Goal: Navigation & Orientation: Find specific page/section

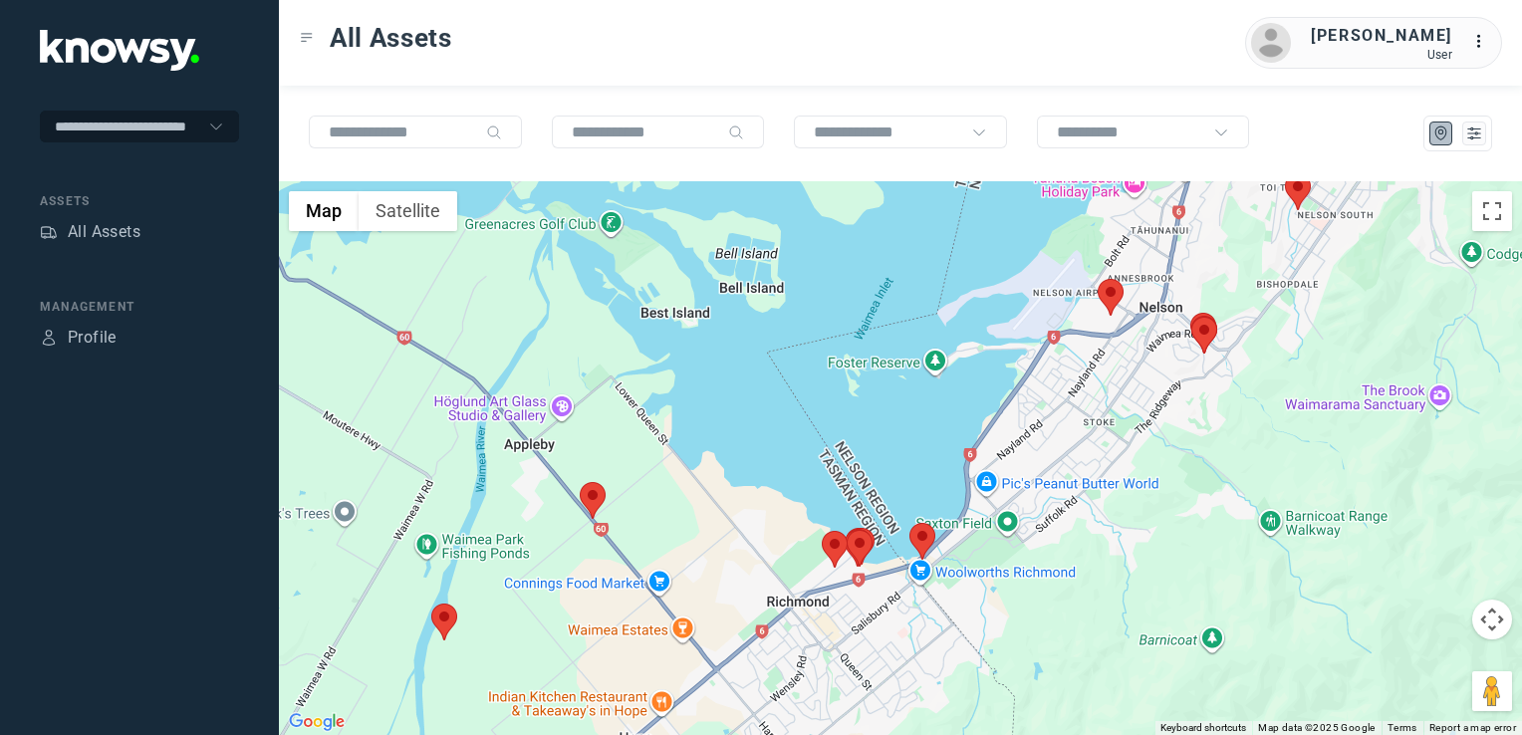
click at [590, 496] on img at bounding box center [593, 500] width 26 height 37
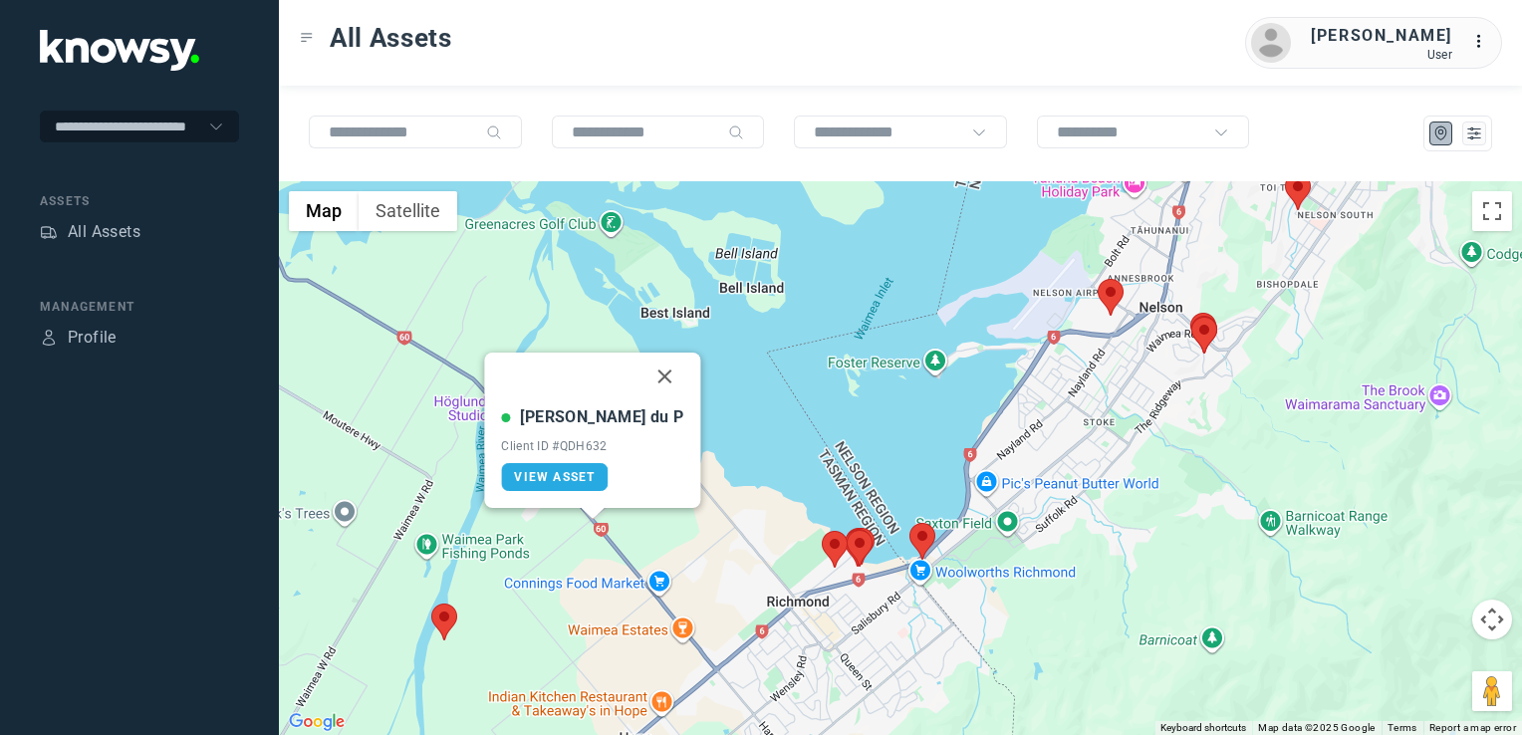
click at [641, 373] on button "Close" at bounding box center [665, 377] width 48 height 48
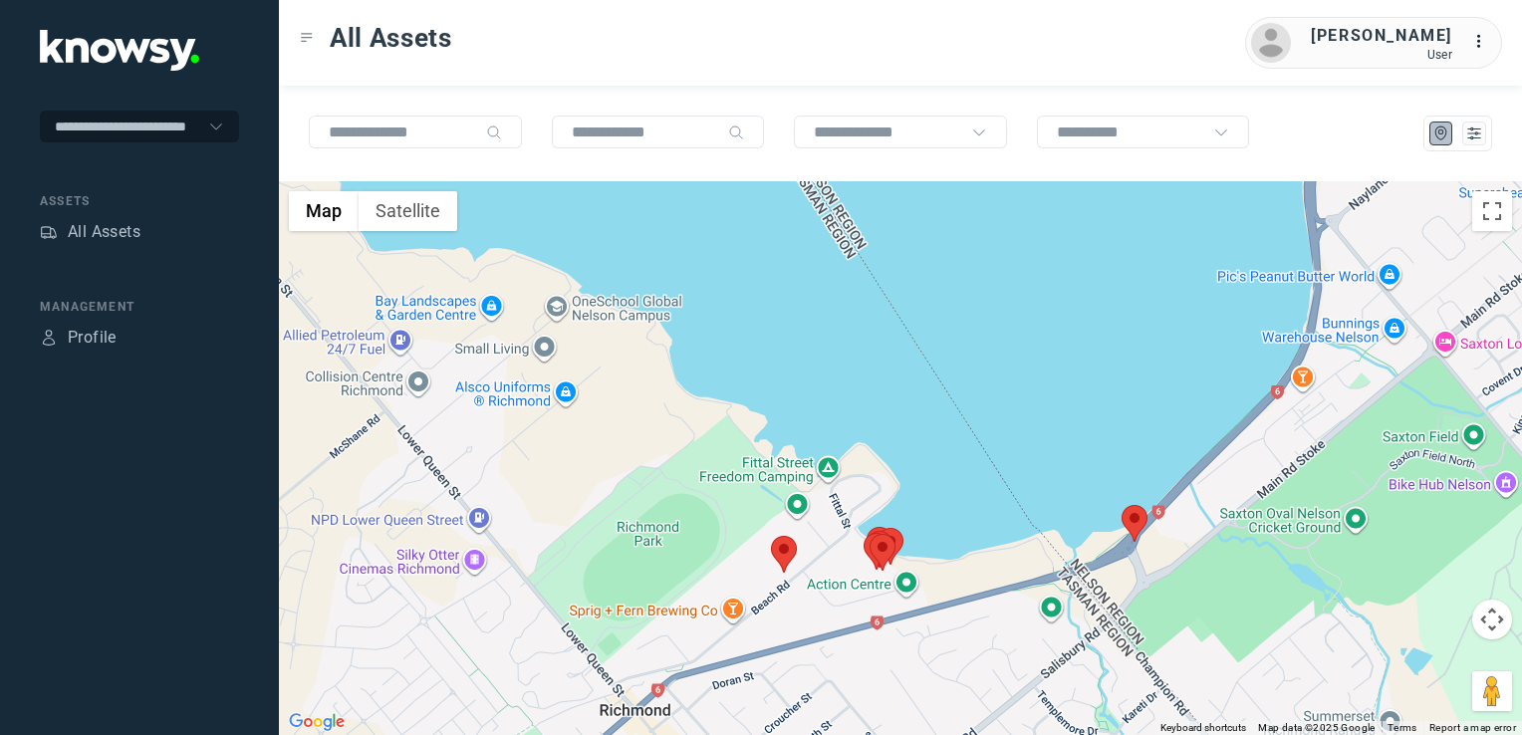
click at [780, 552] on img at bounding box center [784, 554] width 26 height 37
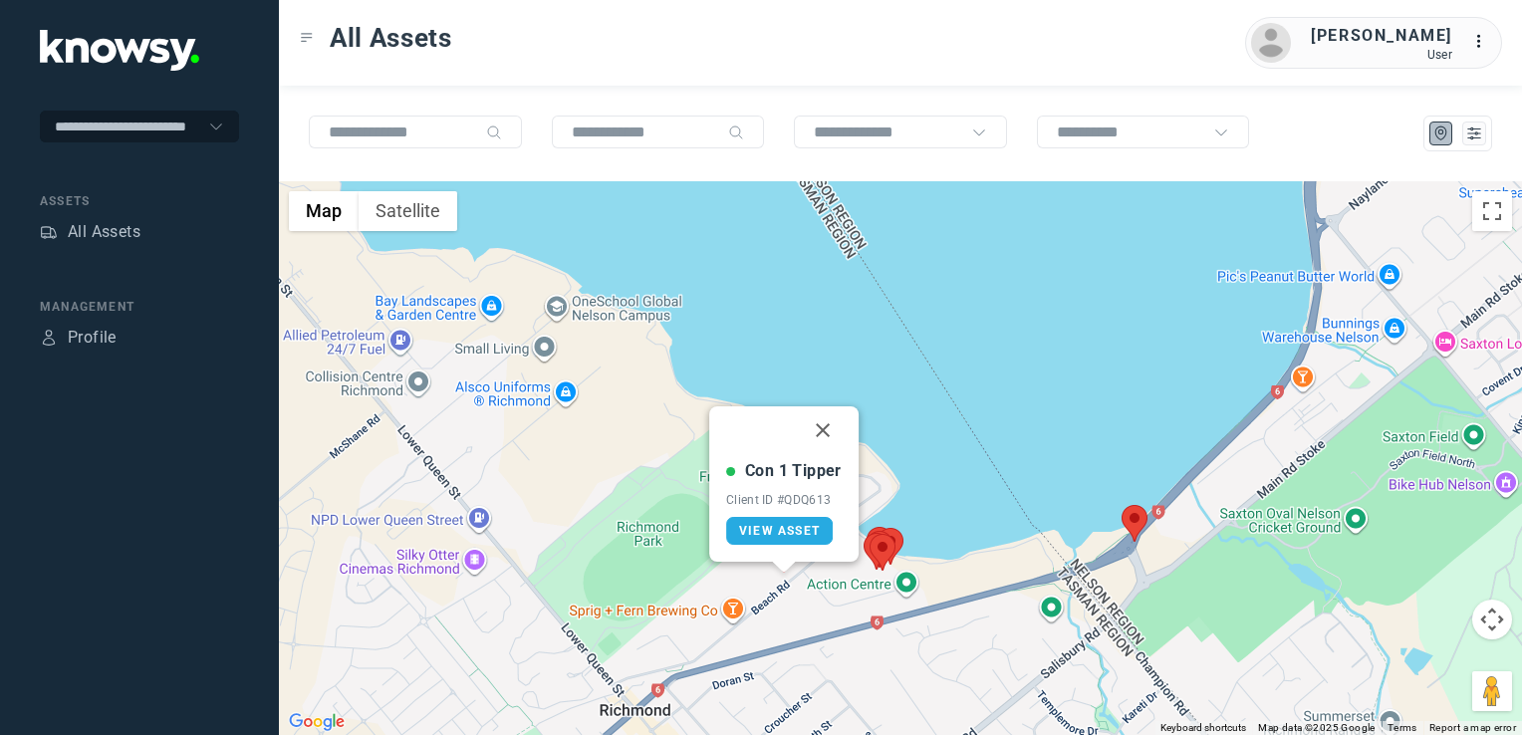
click at [823, 428] on button "Close" at bounding box center [823, 430] width 48 height 48
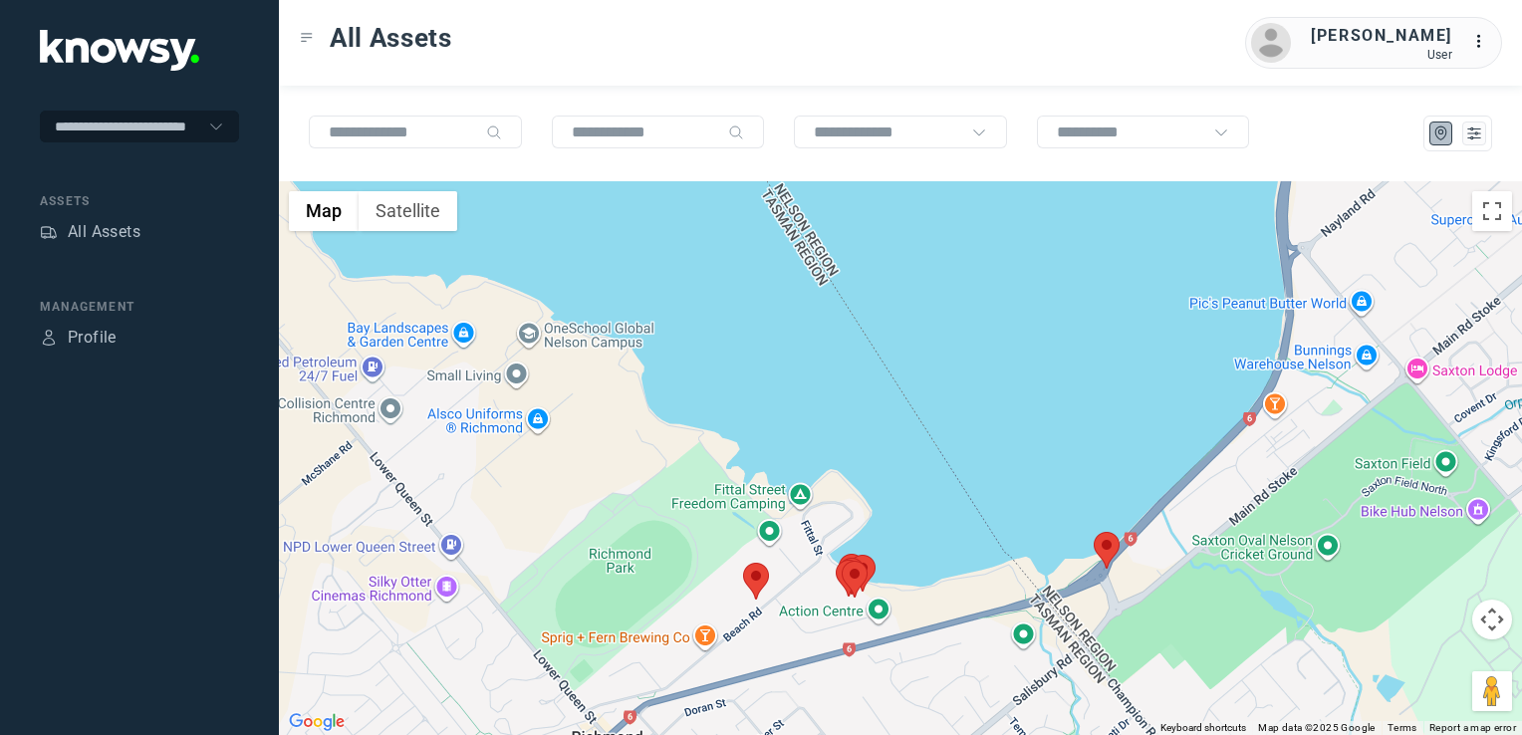
click at [1091, 540] on div "To navigate, press the arrow keys." at bounding box center [900, 458] width 1243 height 554
click at [1099, 544] on img at bounding box center [1106, 550] width 26 height 37
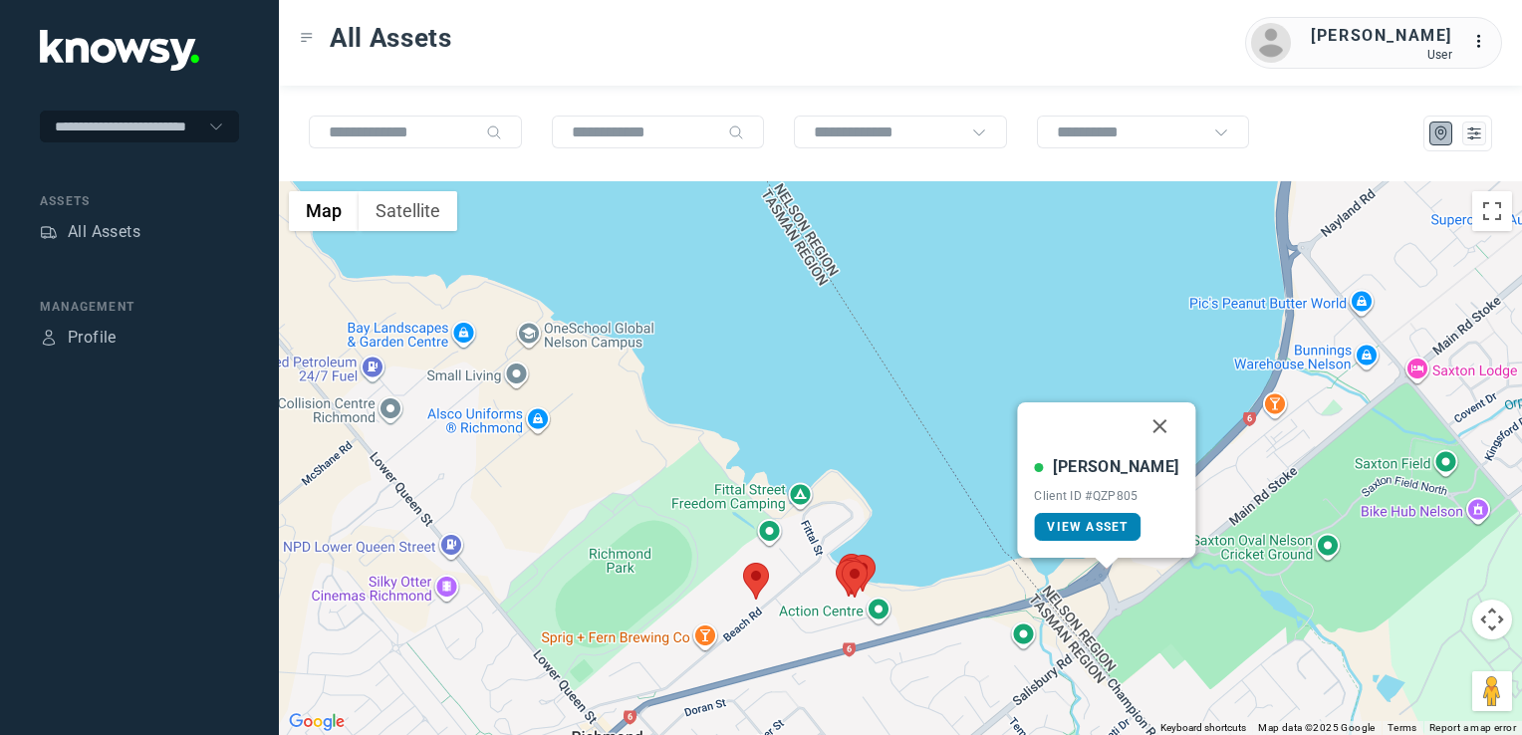
click at [1101, 528] on span "View Asset" at bounding box center [1087, 527] width 81 height 14
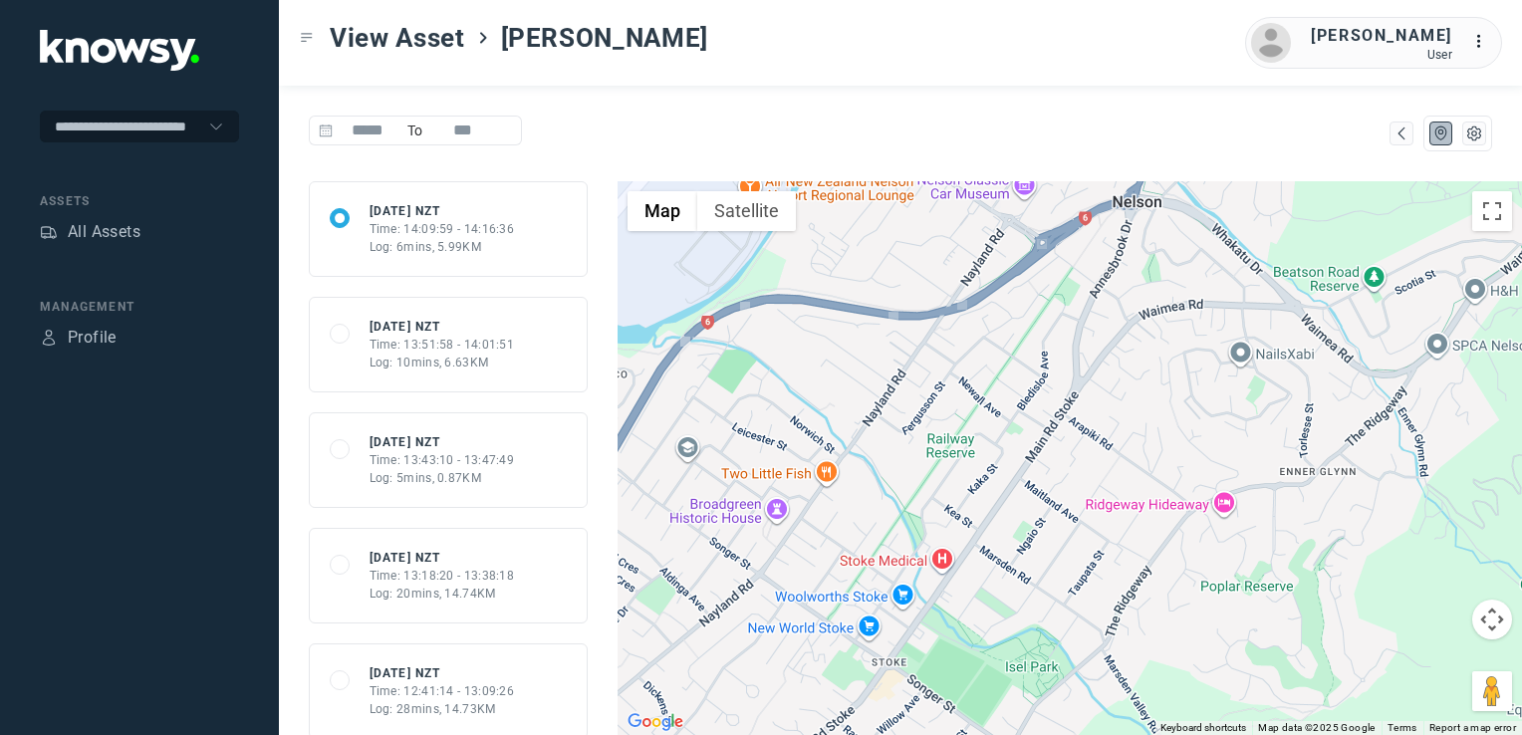
drag, startPoint x: 1080, startPoint y: 380, endPoint x: 1080, endPoint y: 440, distance: 59.8
click at [1080, 440] on div at bounding box center [1069, 458] width 904 height 554
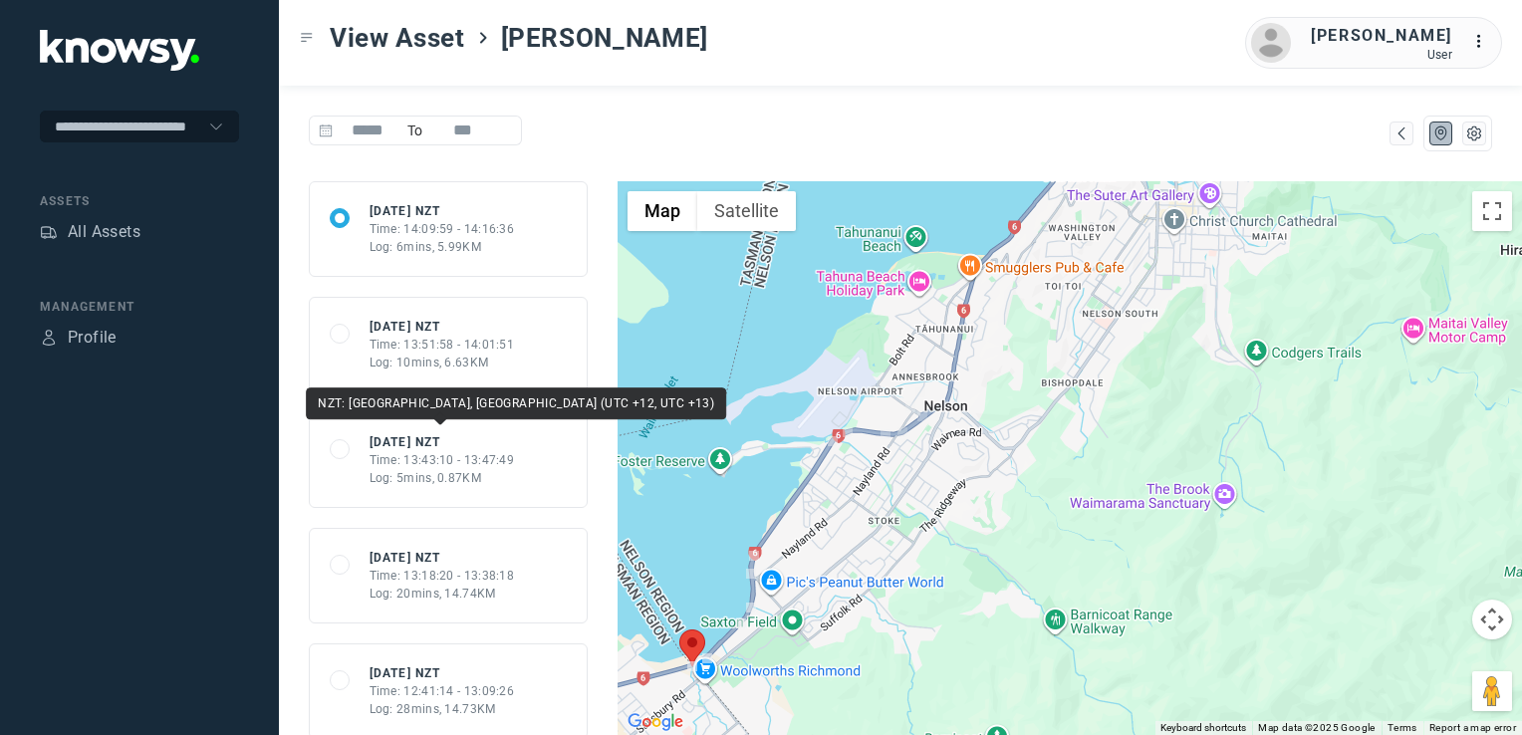
click at [445, 343] on div "Time: 13:51:58 - 14:01:51" at bounding box center [441, 345] width 145 height 18
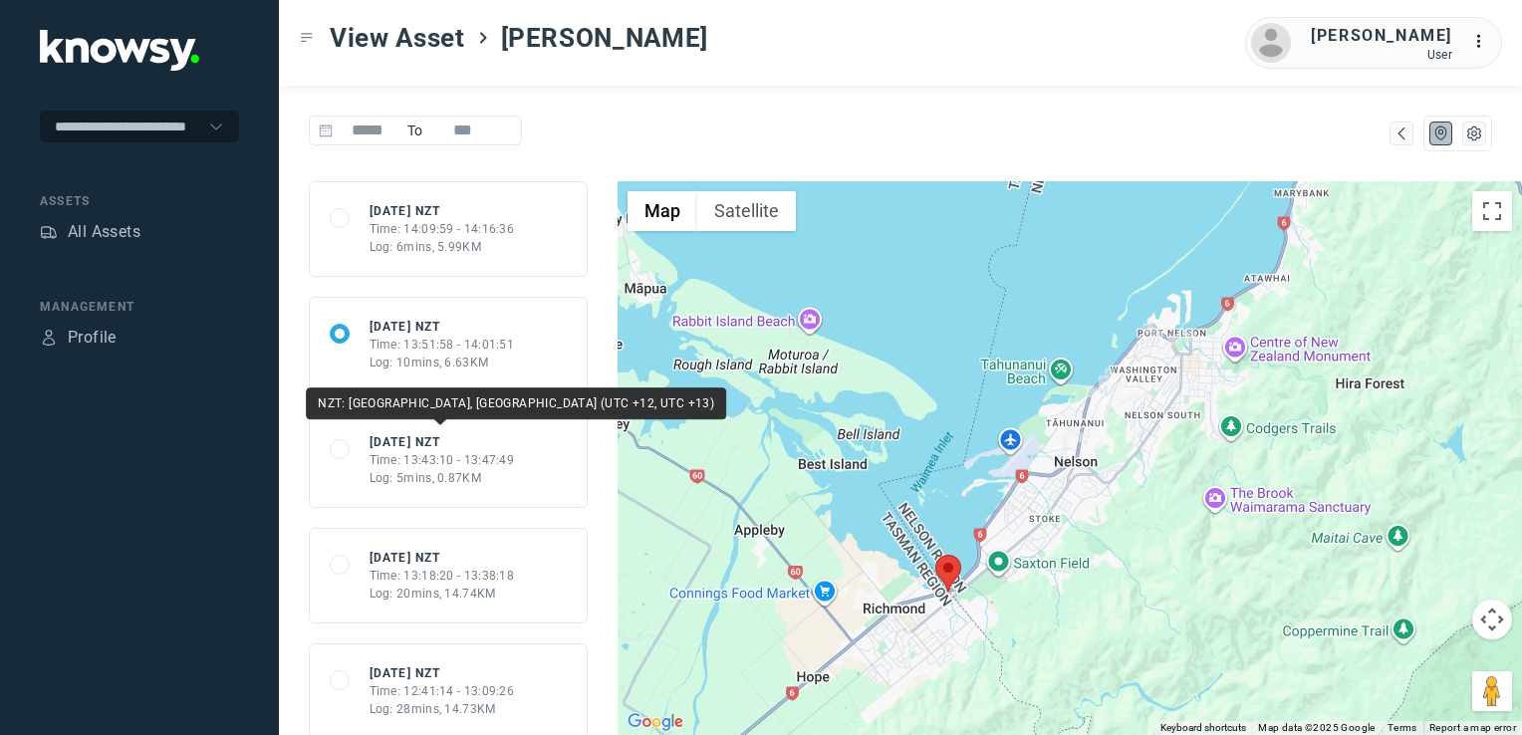
click at [473, 435] on div "Mon 18 Aug 25 NZT" at bounding box center [441, 442] width 145 height 18
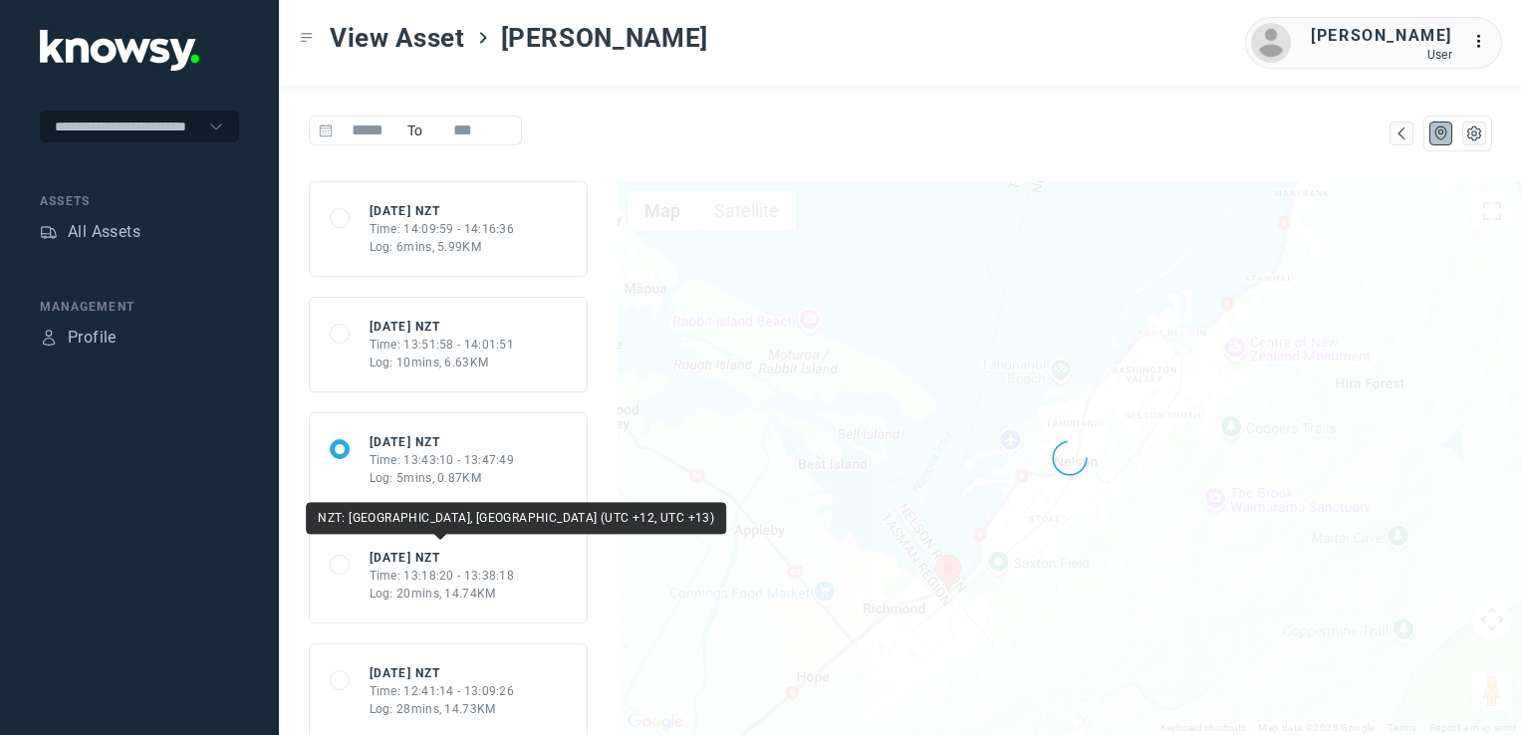
click at [484, 559] on div "Mon 18 Aug 25 NZT" at bounding box center [441, 558] width 145 height 18
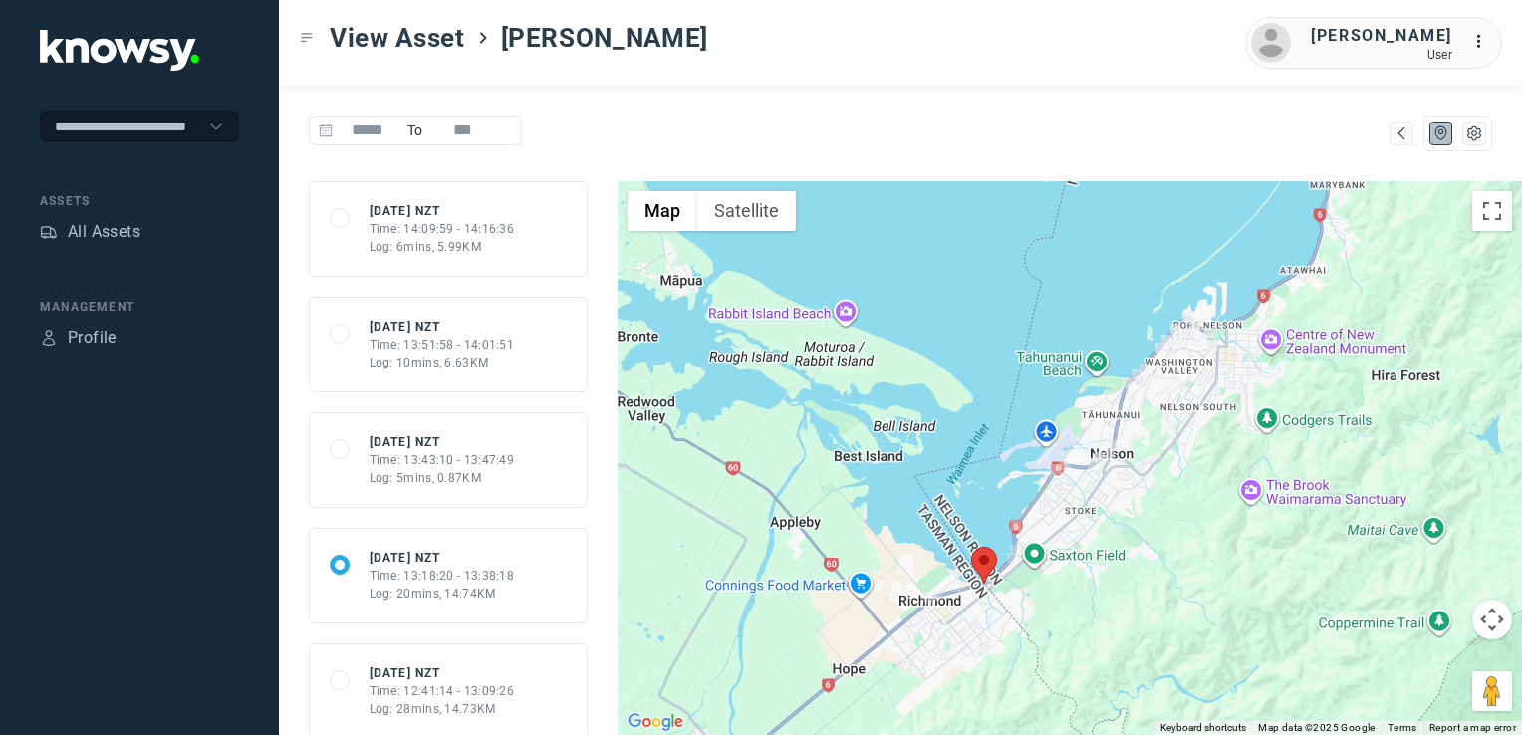
click at [526, 673] on div "68a276b45fa027285f550250 Mon 18 Aug 25 NZT Time: 12:41:14 - 13:09:26 Log: 28min…" at bounding box center [448, 691] width 237 height 54
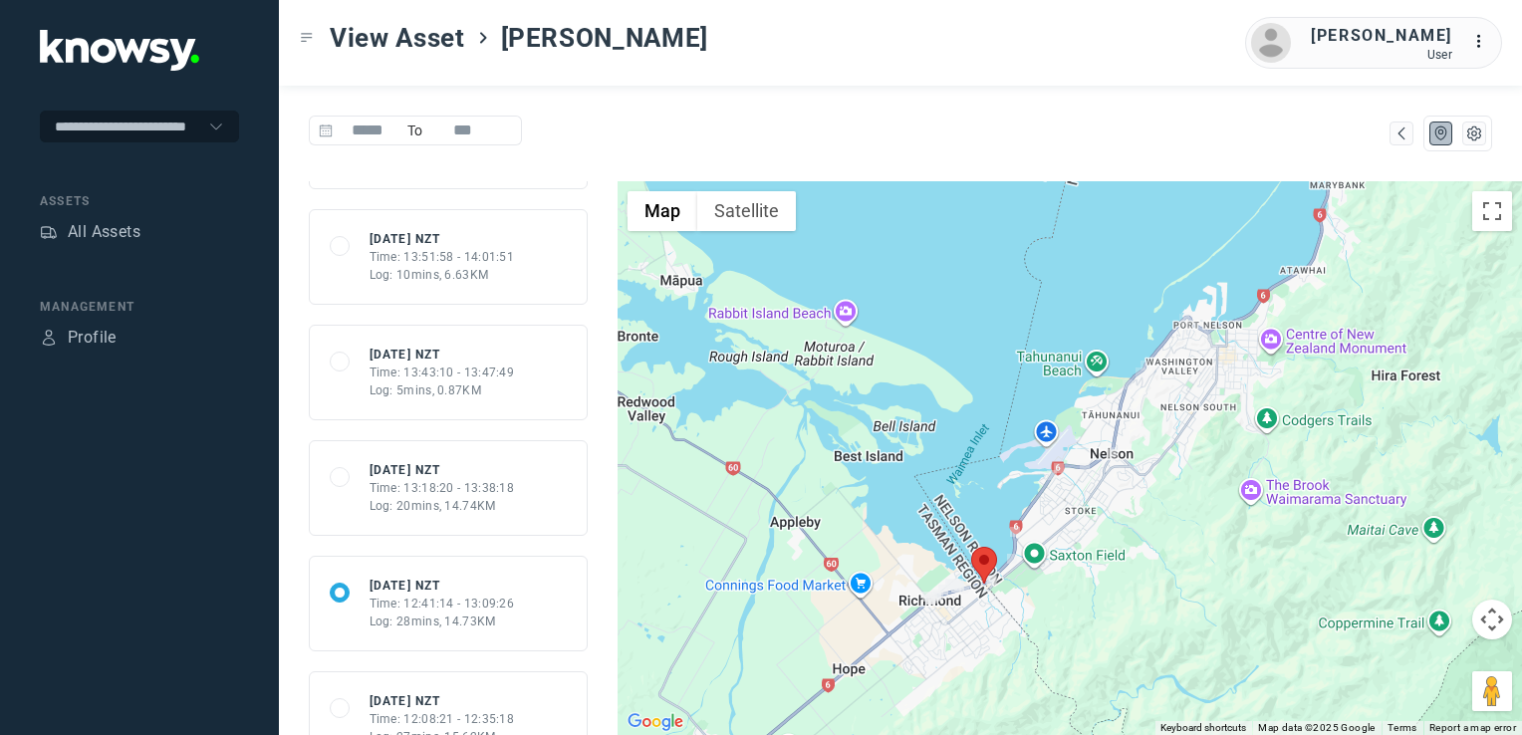
scroll to position [199, 0]
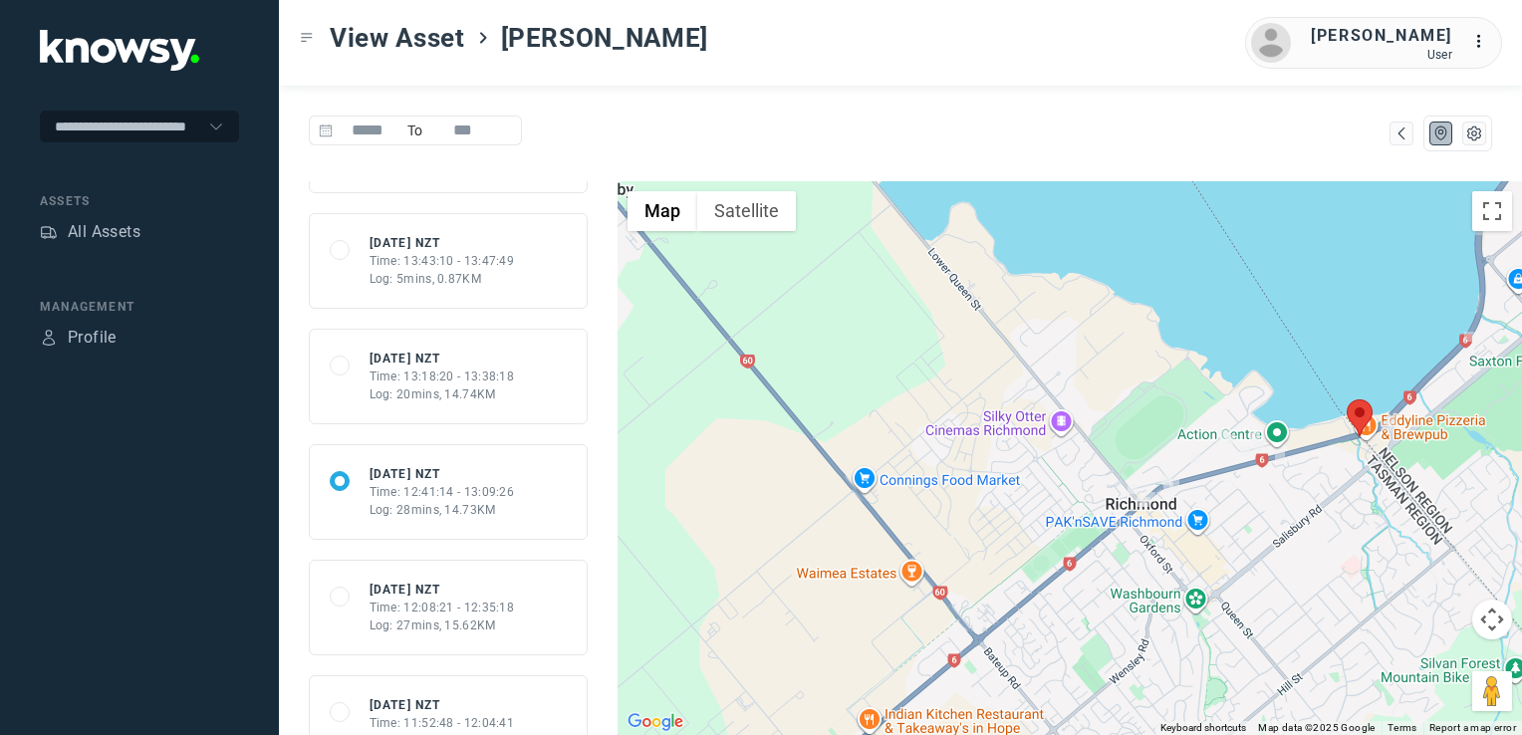
click at [453, 601] on div "Time: 12:08:21 - 12:35:18" at bounding box center [441, 608] width 145 height 18
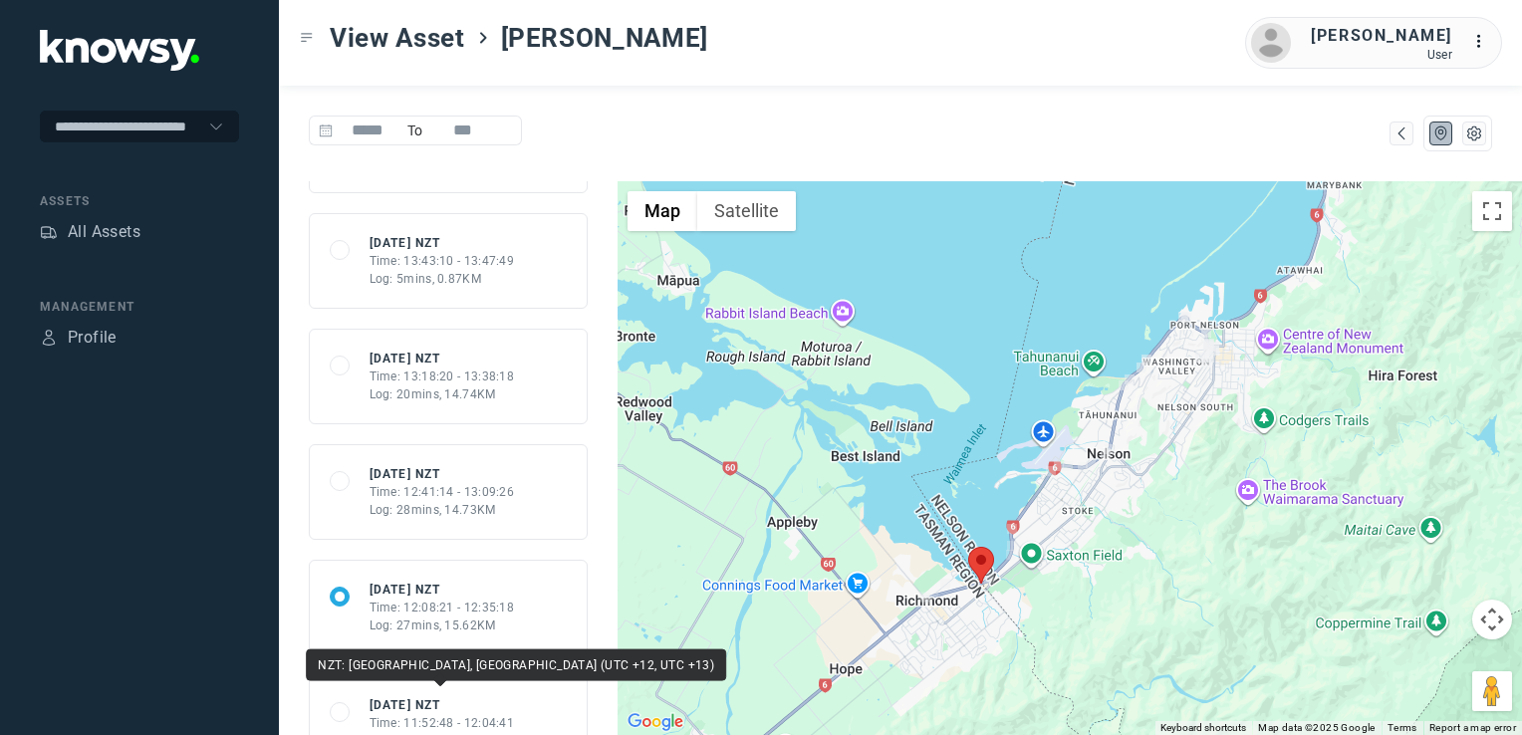
click at [461, 700] on div "Mon 18 Aug 25 NZT" at bounding box center [441, 705] width 145 height 18
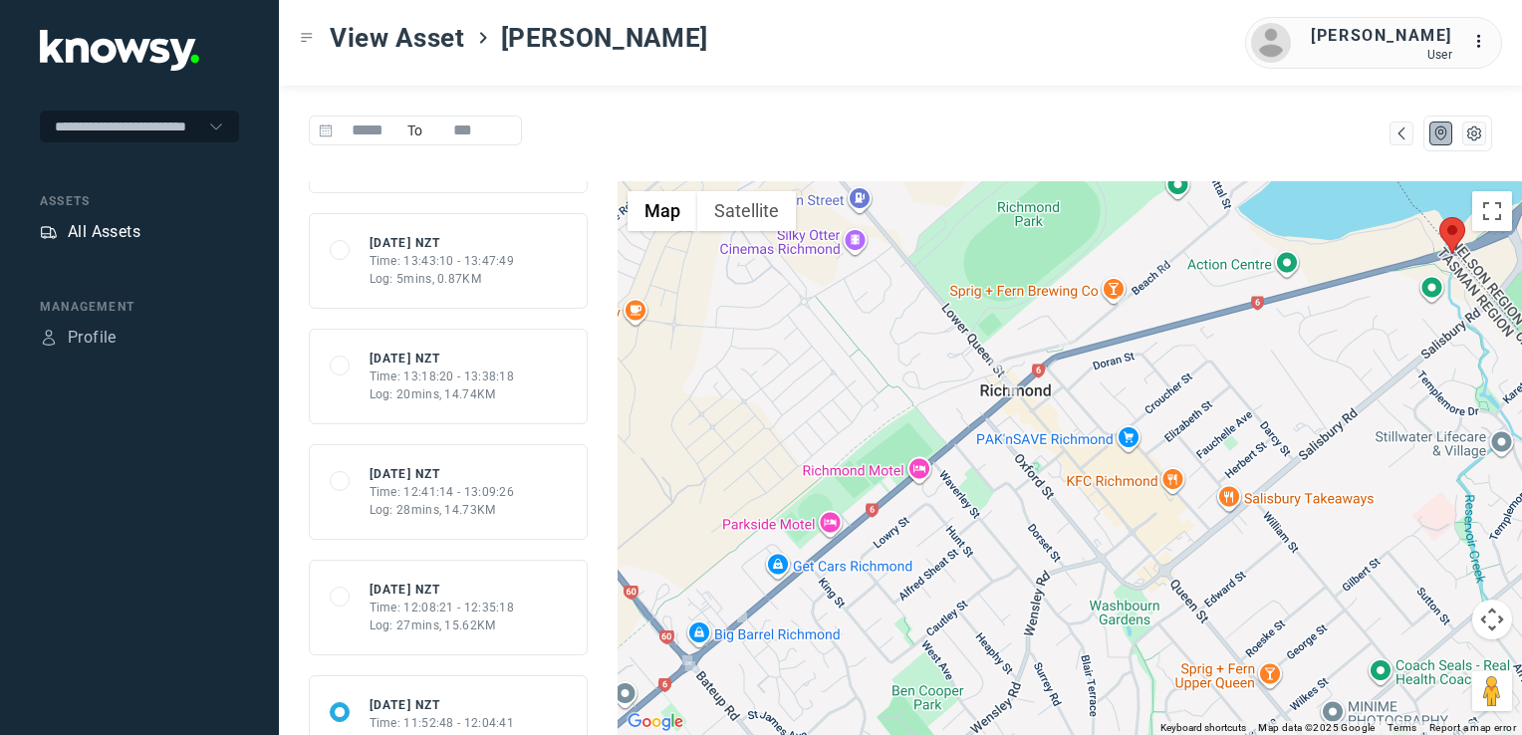
click at [114, 217] on nav "Assets All Assets" at bounding box center [139, 220] width 199 height 56
click at [120, 231] on div "All Assets" at bounding box center [104, 232] width 73 height 24
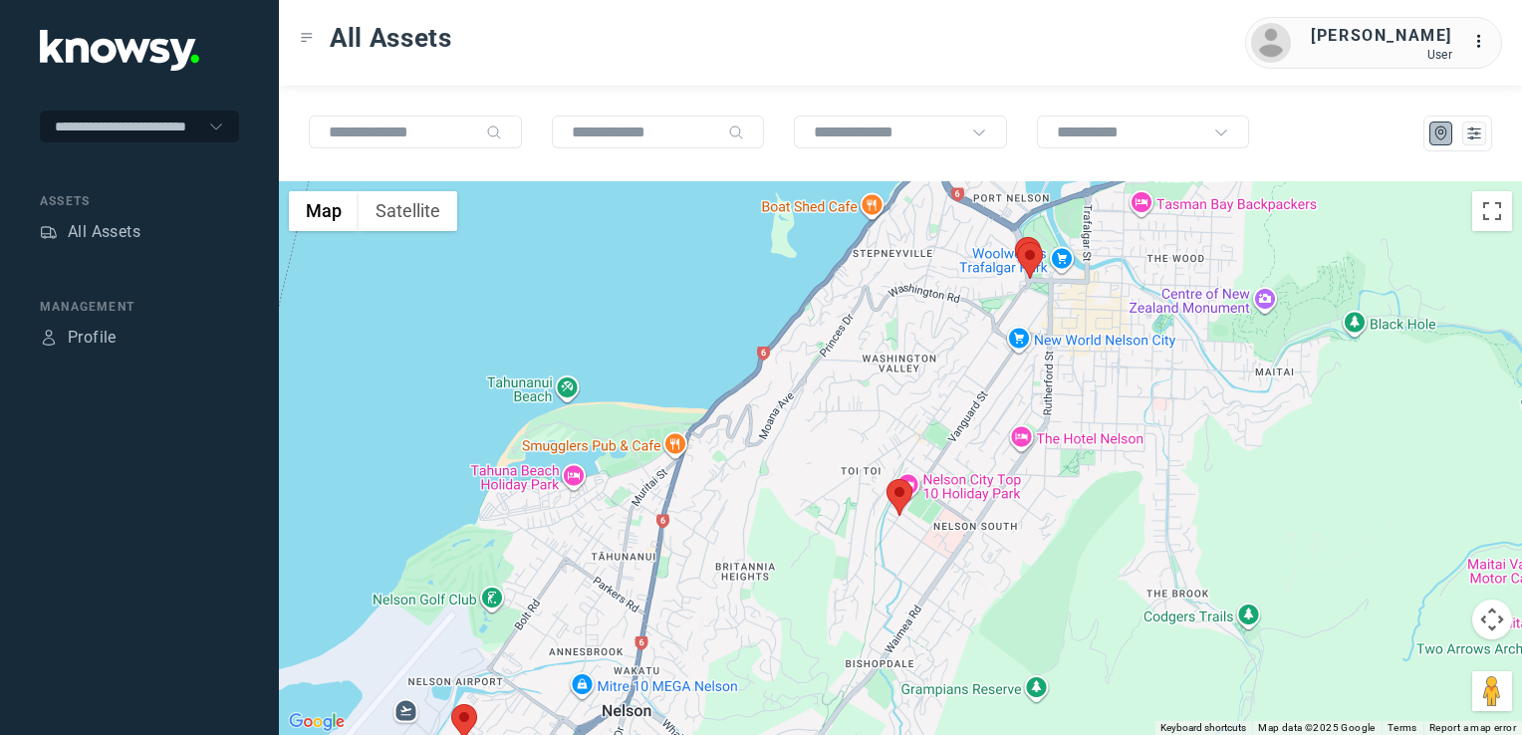
click at [897, 500] on img at bounding box center [899, 497] width 26 height 37
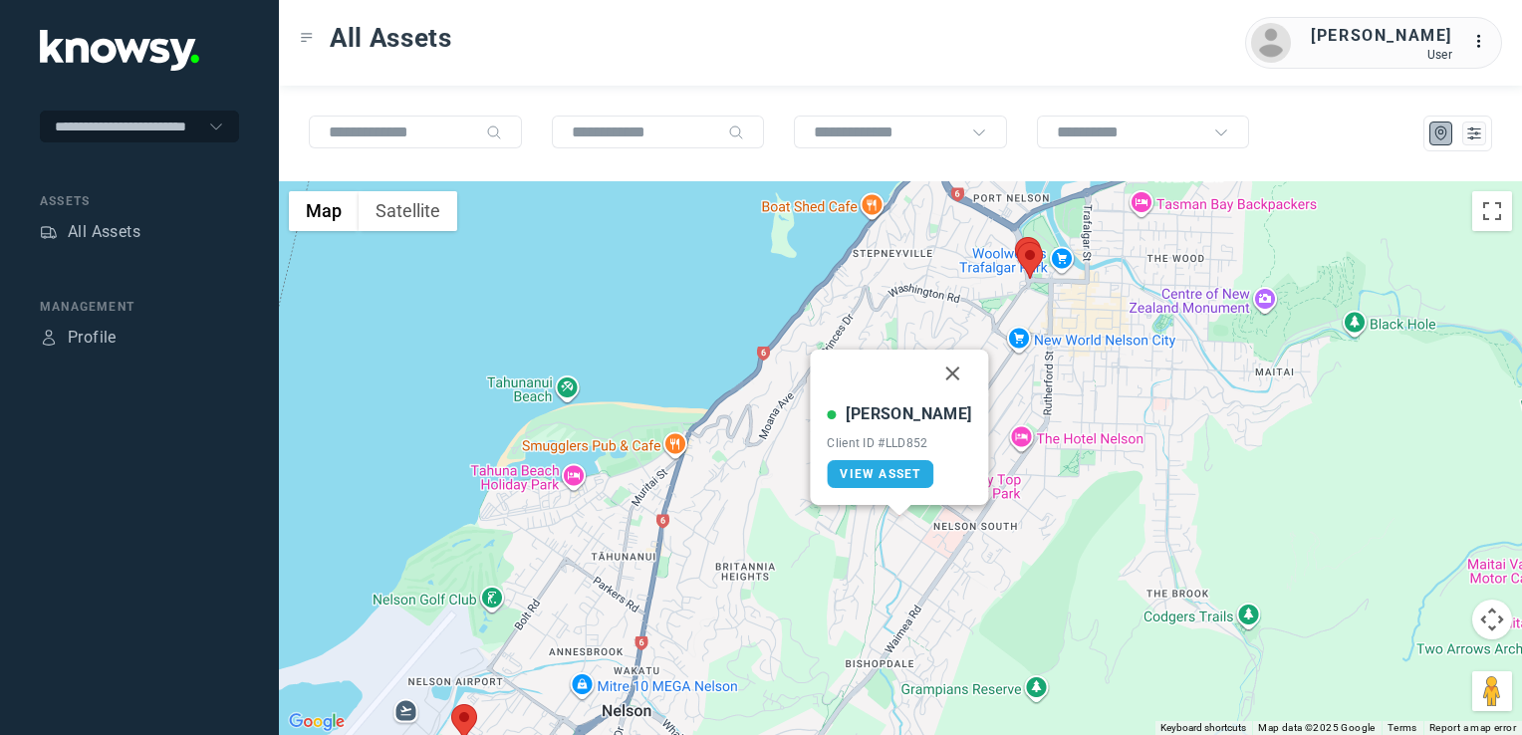
drag, startPoint x: 929, startPoint y: 374, endPoint x: 920, endPoint y: 394, distance: 21.8
click at [929, 373] on button "Close" at bounding box center [953, 374] width 48 height 48
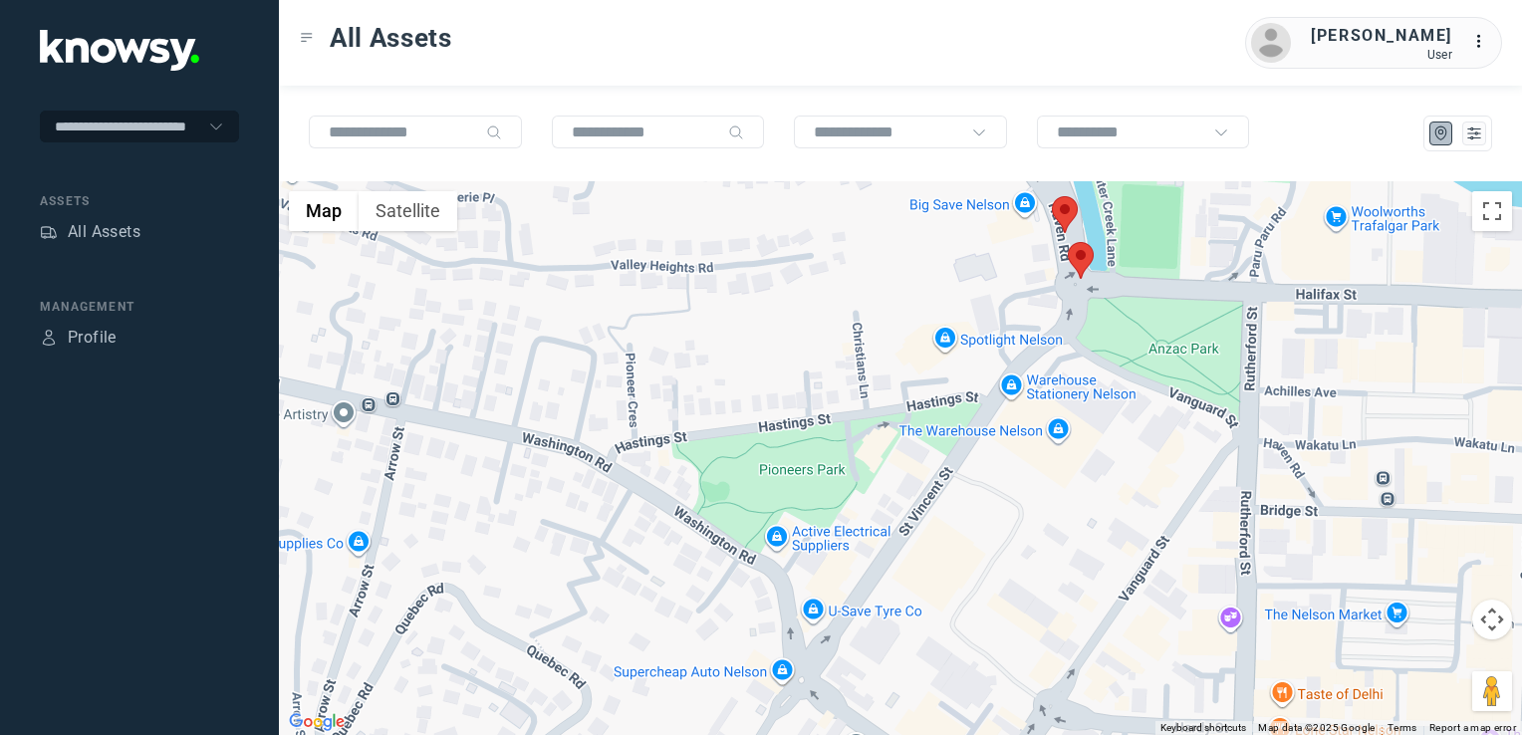
drag, startPoint x: 1045, startPoint y: 317, endPoint x: 1052, endPoint y: 404, distance: 87.9
click at [1052, 404] on div "To navigate, press the arrow keys." at bounding box center [900, 458] width 1243 height 554
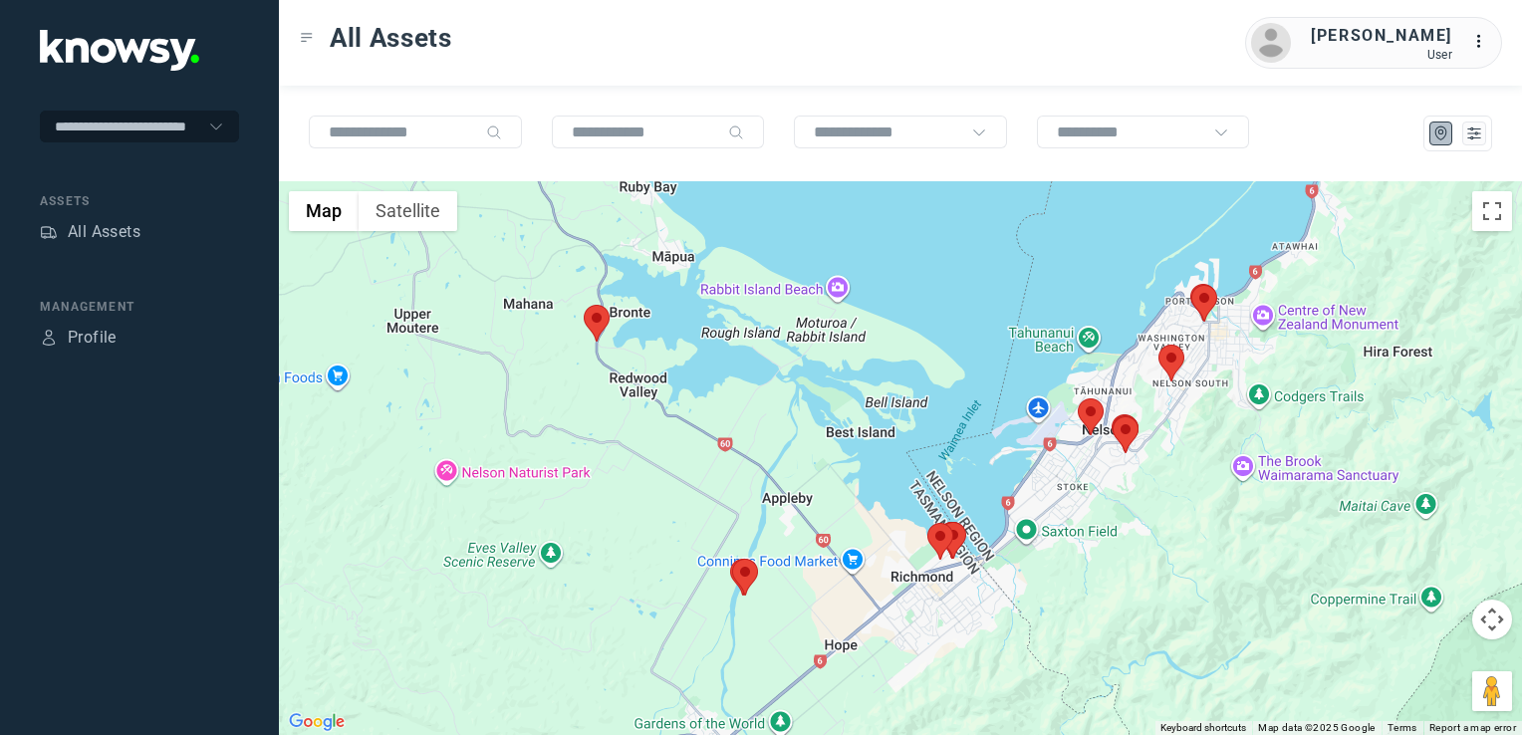
click at [587, 318] on img at bounding box center [597, 323] width 26 height 37
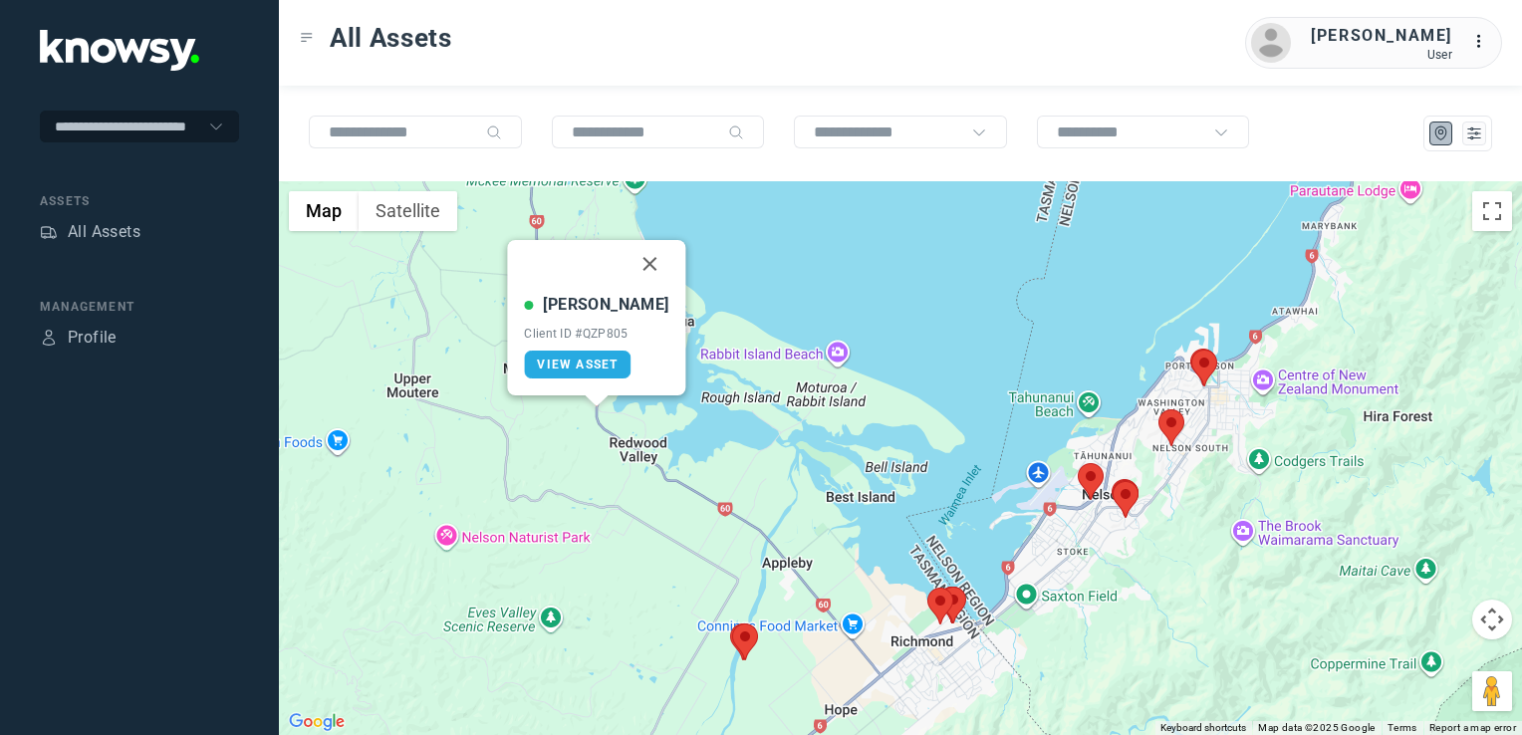
click at [630, 261] on button "Close" at bounding box center [650, 264] width 48 height 48
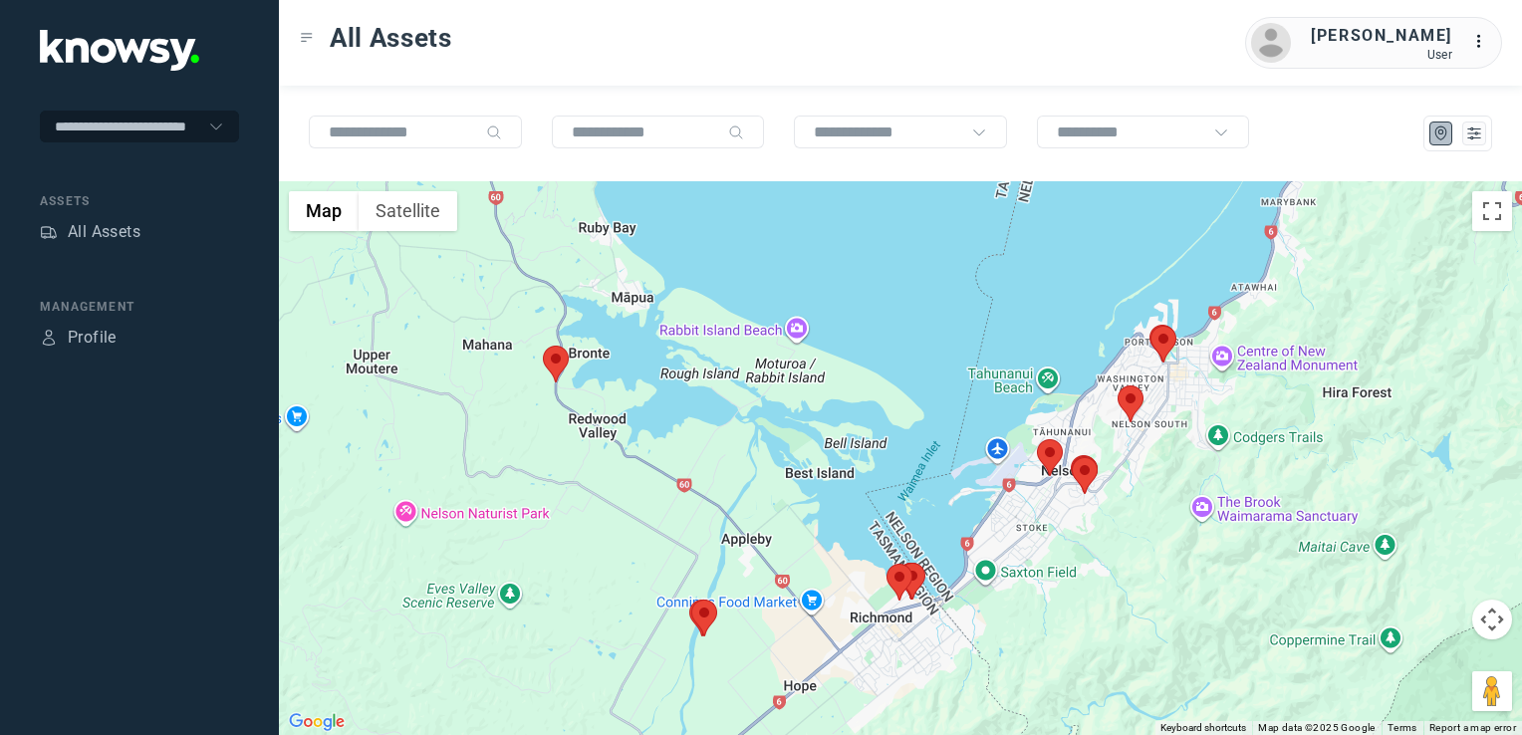
drag, startPoint x: 852, startPoint y: 593, endPoint x: 841, endPoint y: 588, distance: 12.9
click at [842, 589] on div "To navigate, press the arrow keys." at bounding box center [900, 458] width 1243 height 554
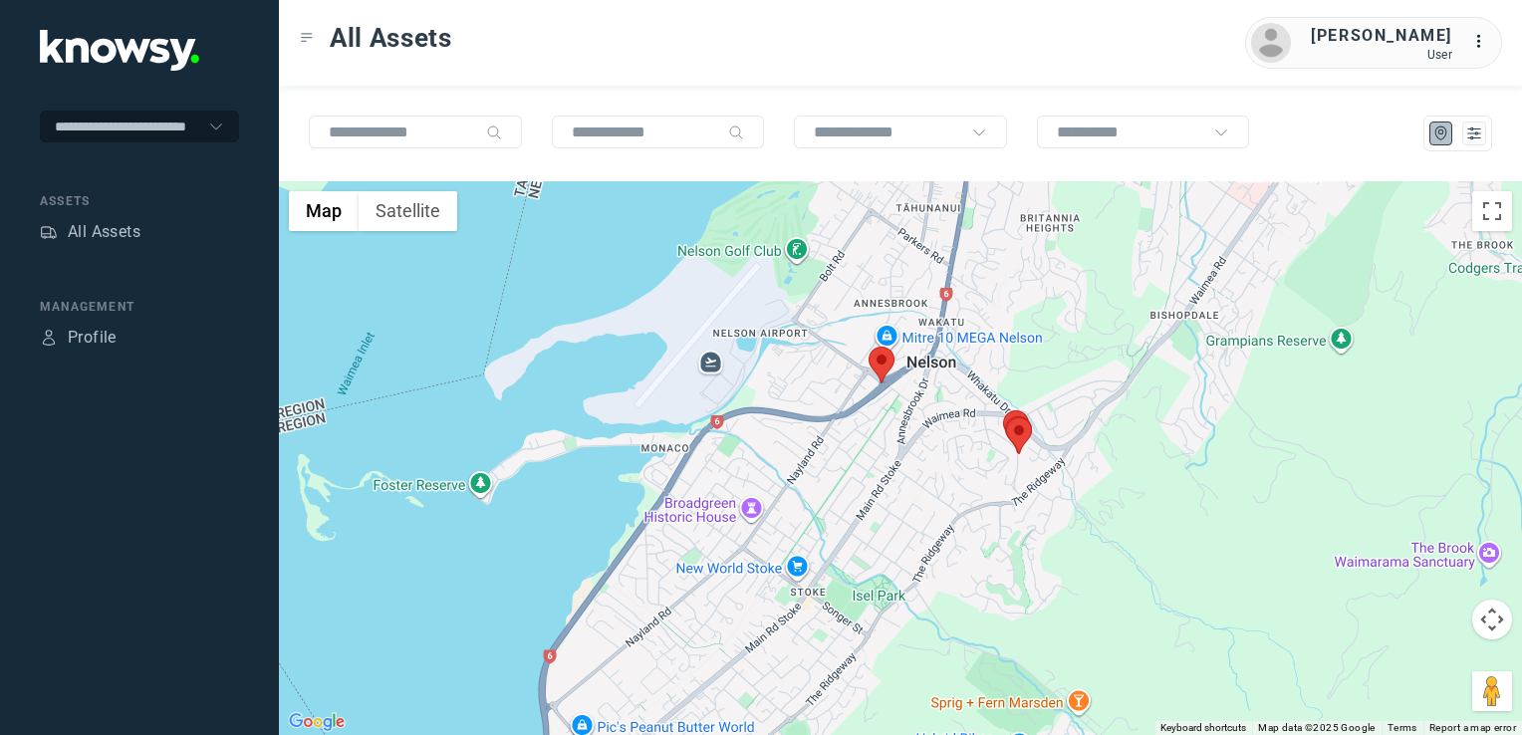
click at [874, 361] on img at bounding box center [881, 365] width 26 height 37
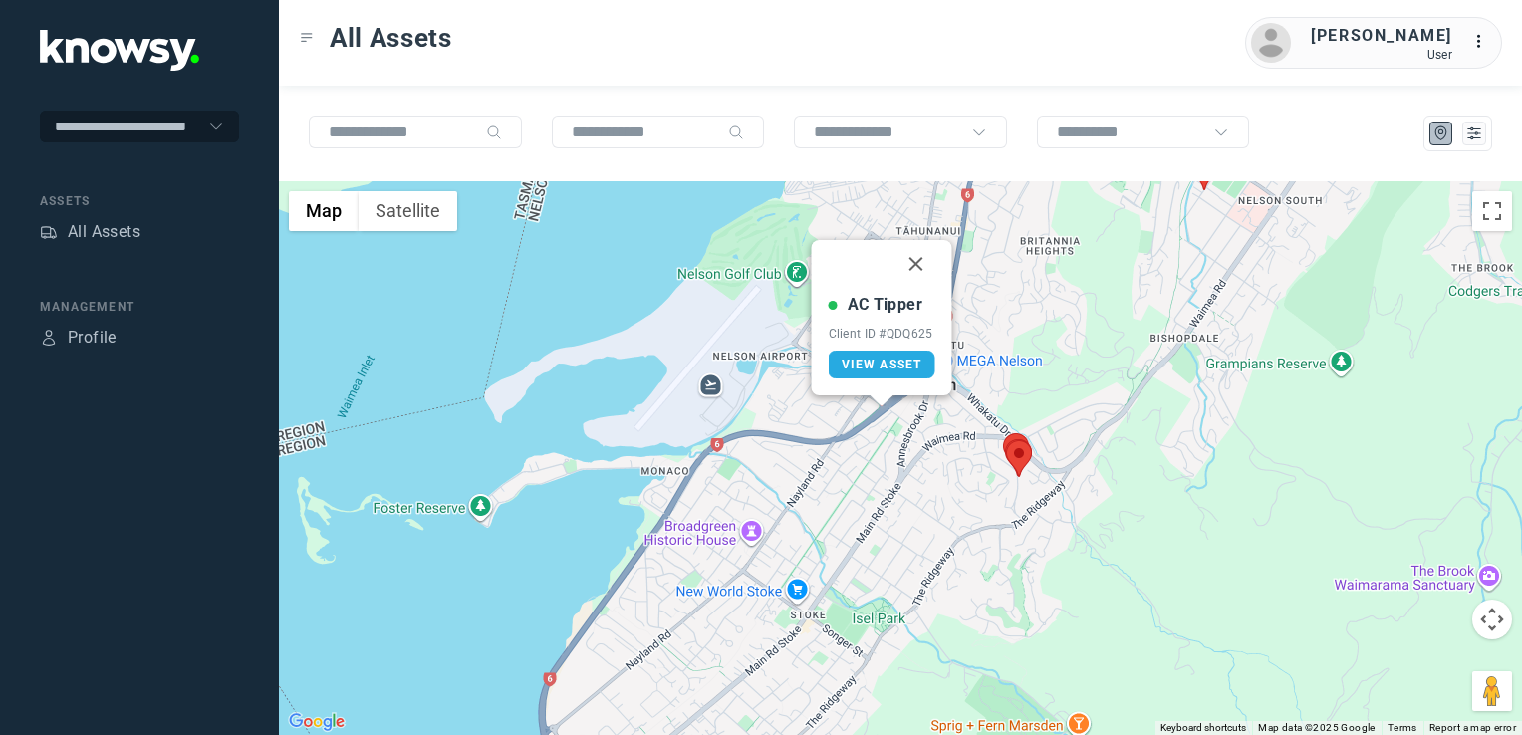
click at [915, 262] on button "Close" at bounding box center [916, 264] width 48 height 48
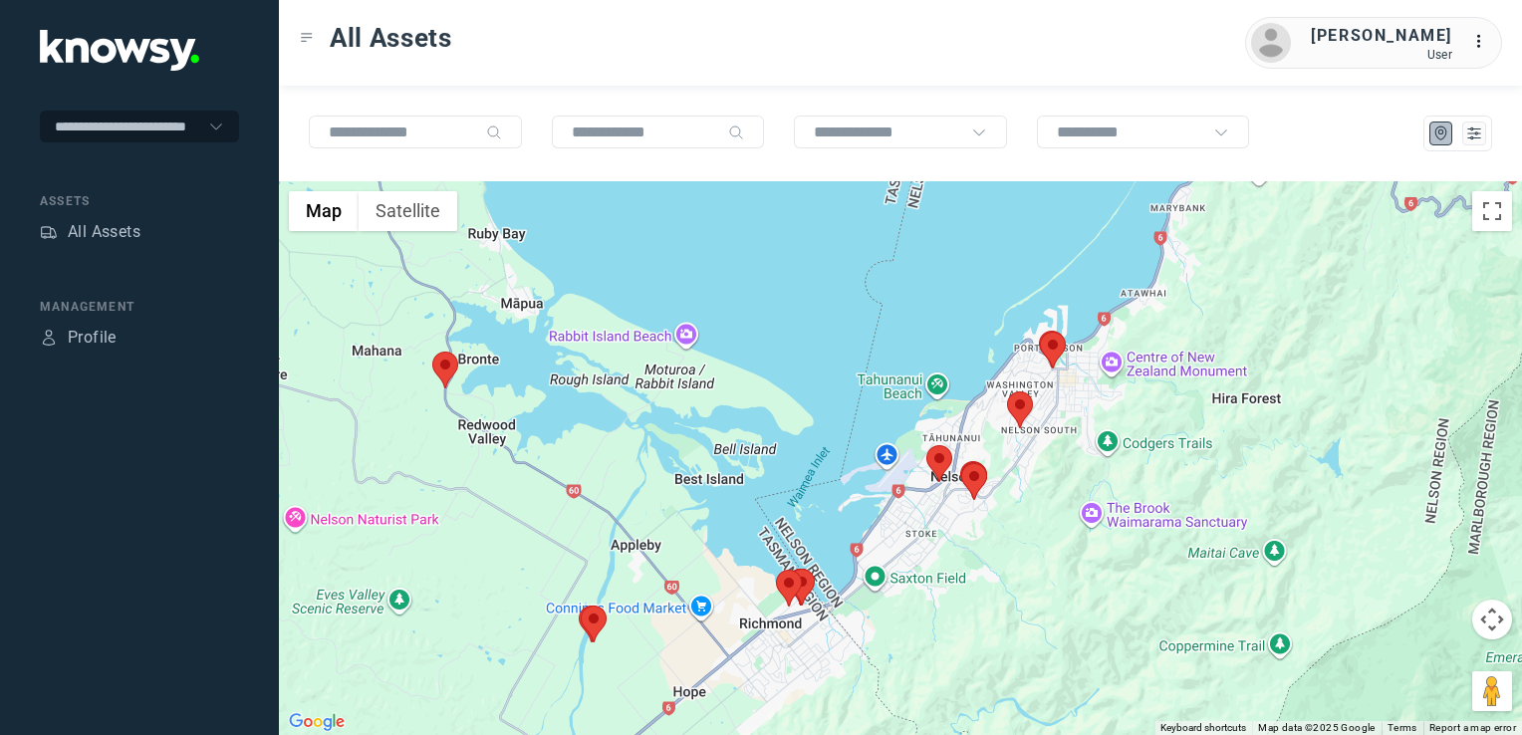
drag, startPoint x: 1083, startPoint y: 400, endPoint x: 1048, endPoint y: 460, distance: 69.7
click at [1048, 460] on div at bounding box center [900, 458] width 1243 height 554
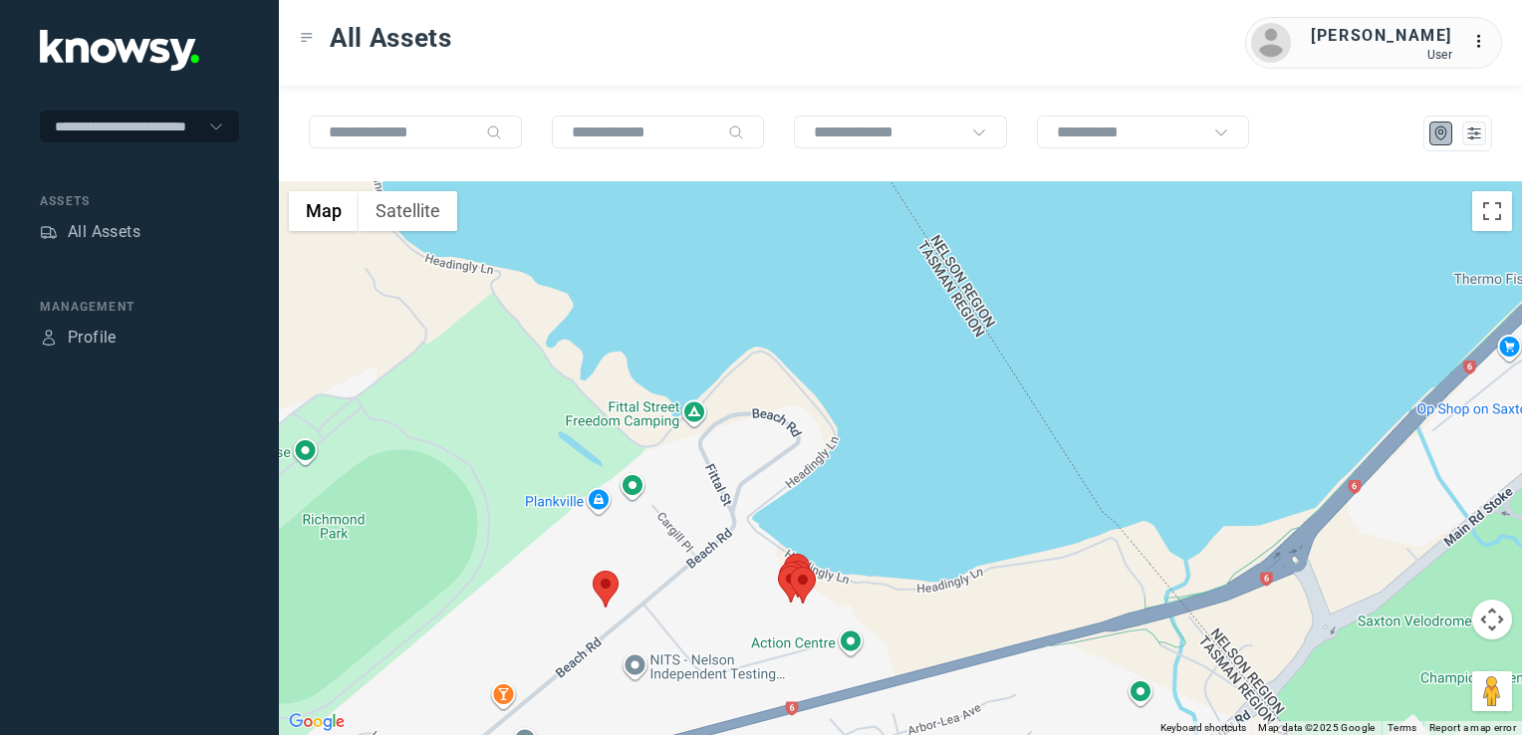
click at [607, 588] on img at bounding box center [606, 589] width 26 height 37
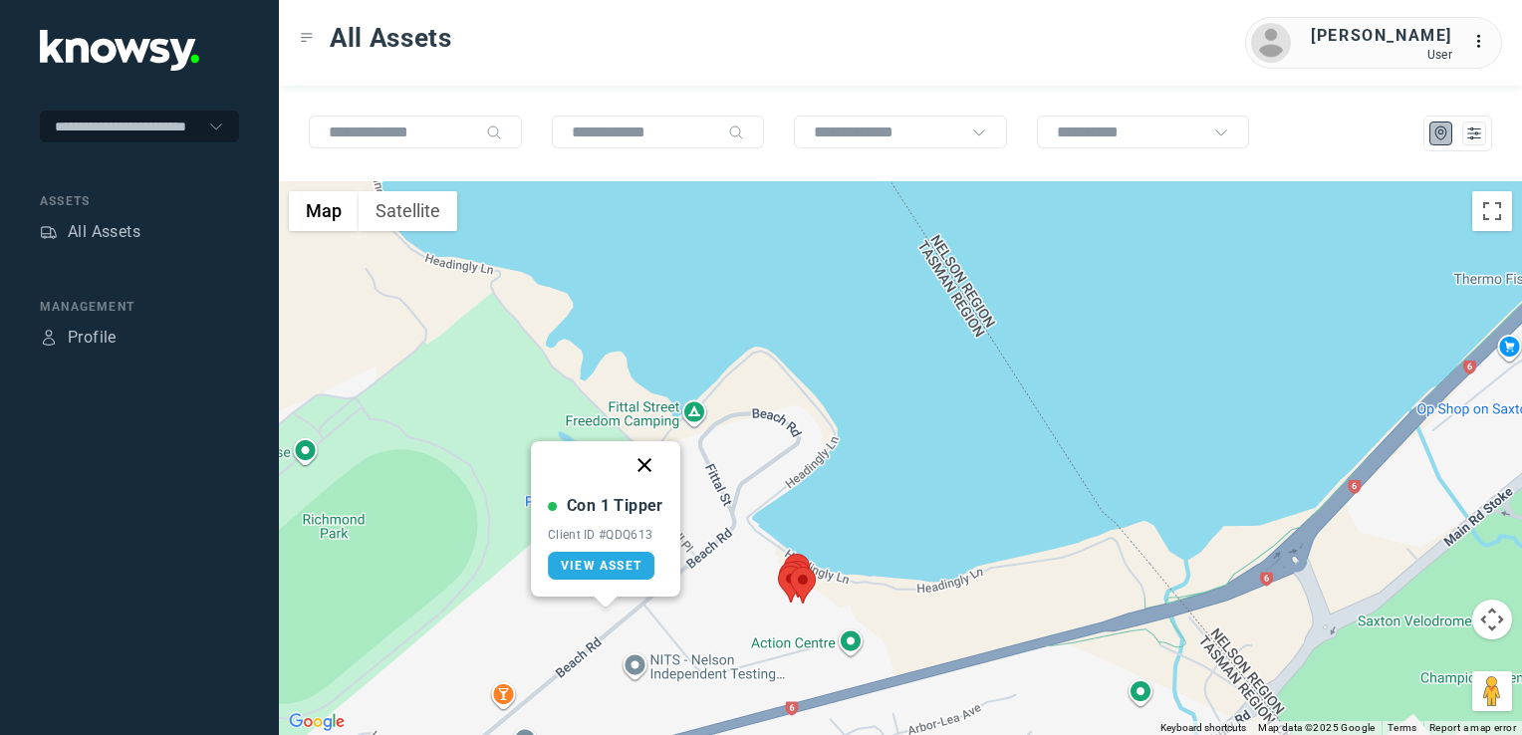
click at [641, 469] on button "Close" at bounding box center [644, 465] width 48 height 48
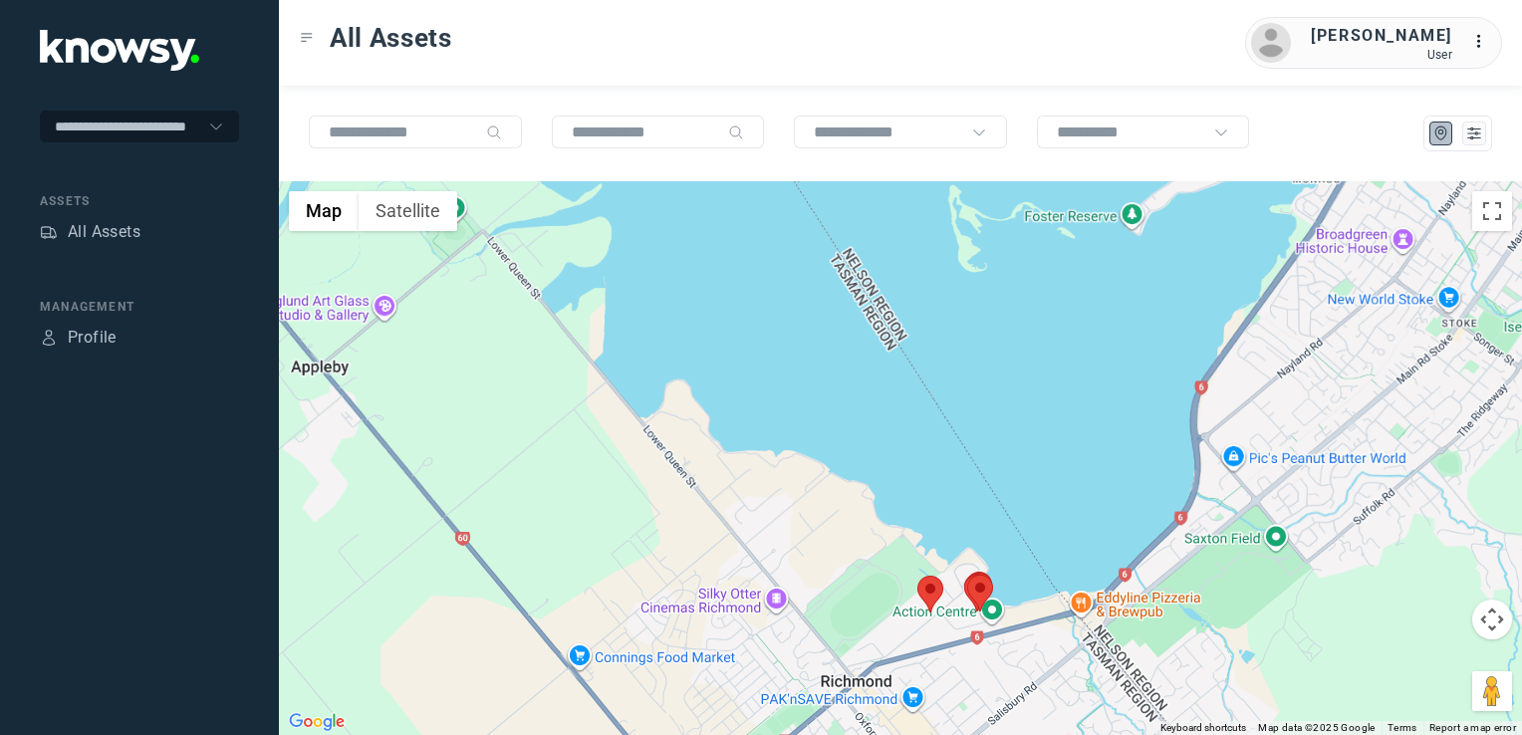
drag, startPoint x: 1225, startPoint y: 480, endPoint x: 975, endPoint y: 643, distance: 298.6
click at [1006, 621] on div "To navigate, press the arrow keys." at bounding box center [900, 458] width 1243 height 554
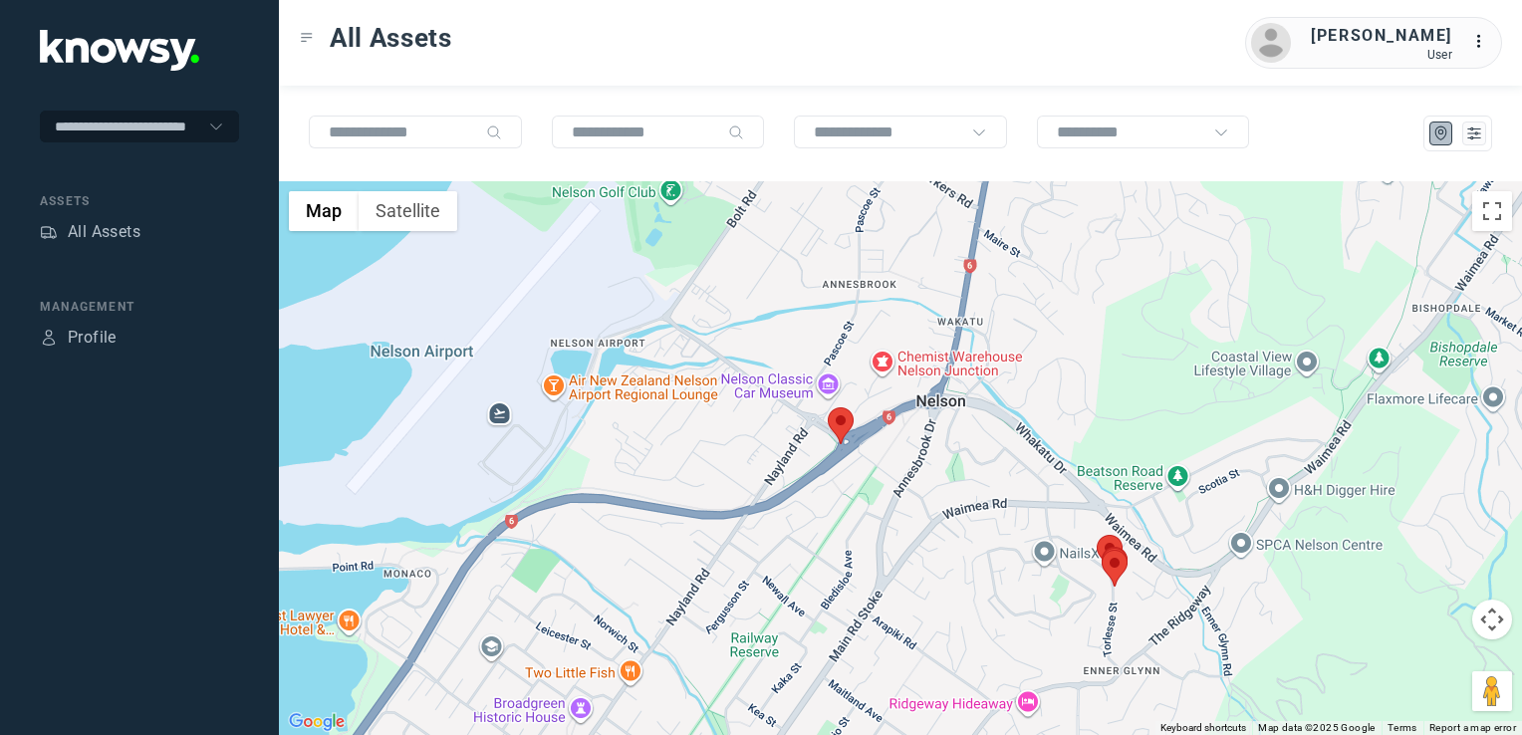
drag, startPoint x: 1069, startPoint y: 541, endPoint x: 876, endPoint y: 679, distance: 236.9
click at [877, 679] on div at bounding box center [900, 458] width 1243 height 554
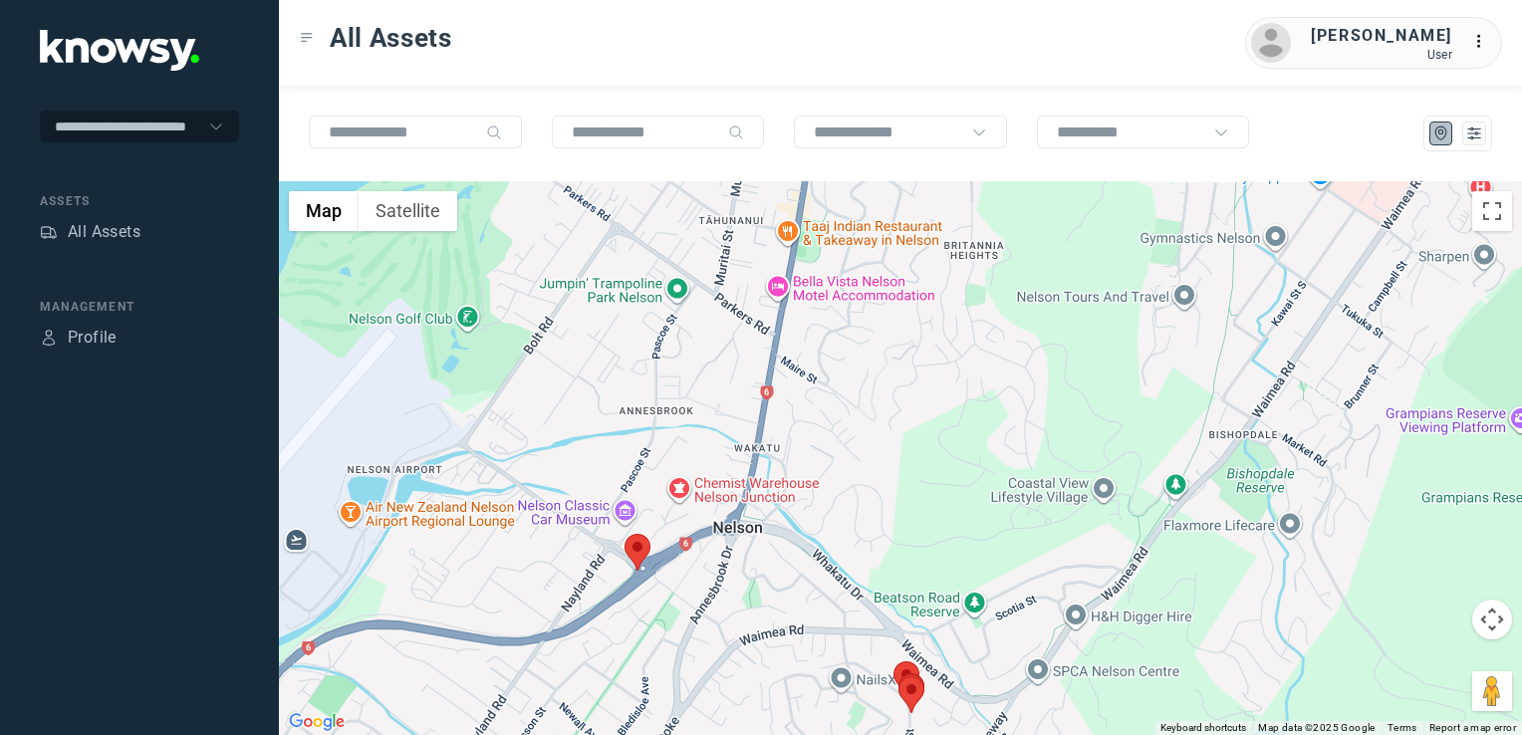
click at [633, 553] on img at bounding box center [637, 552] width 26 height 37
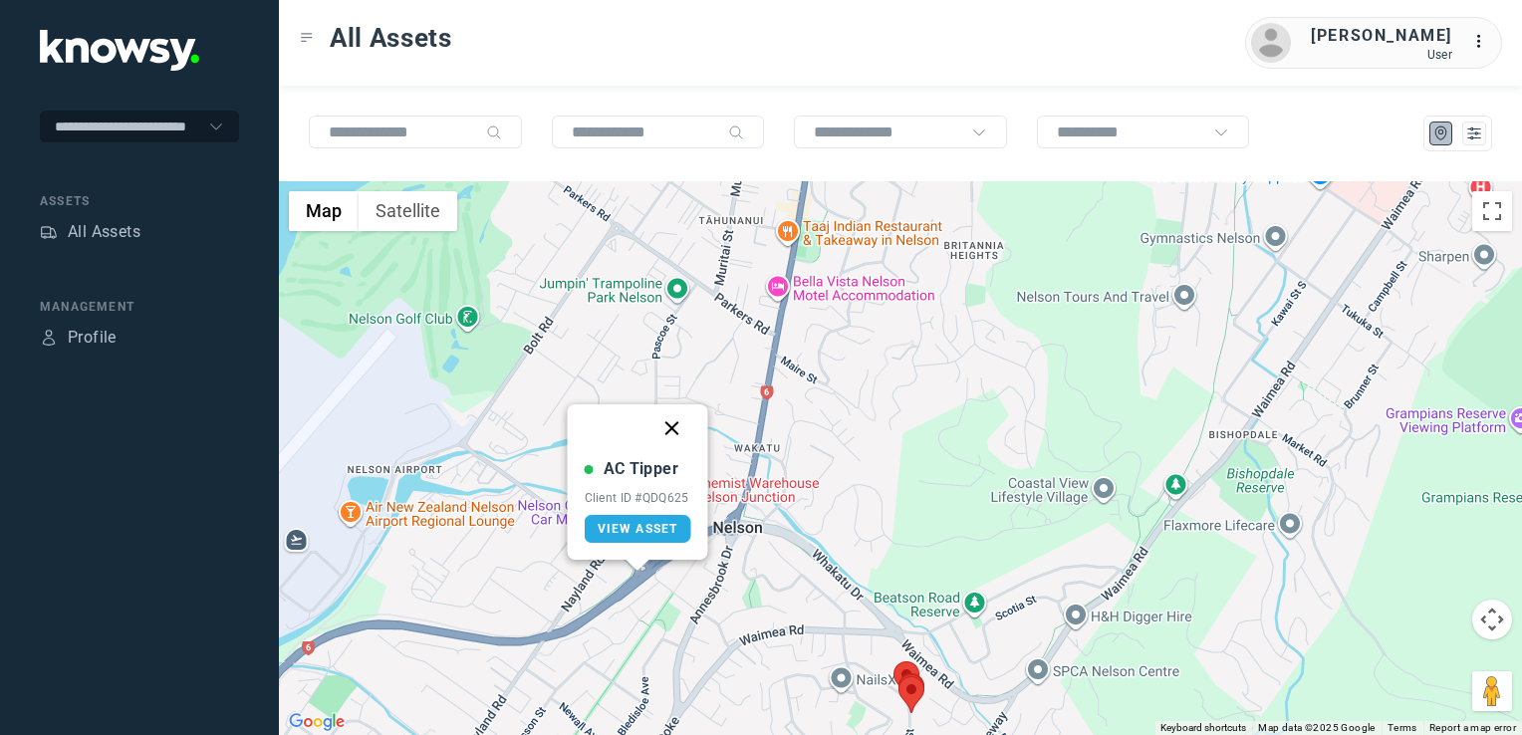
click at [673, 428] on button "Close" at bounding box center [672, 428] width 48 height 48
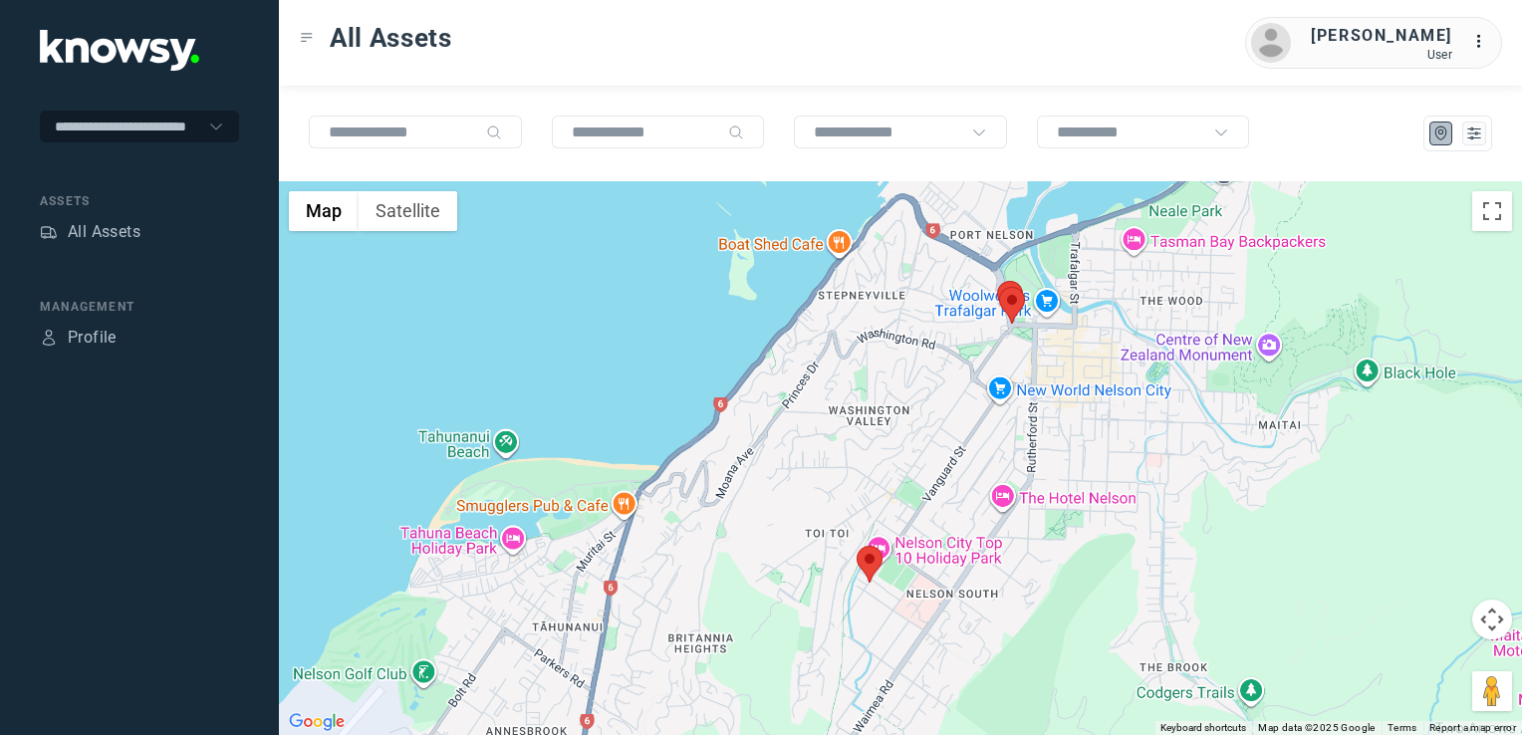
drag, startPoint x: 765, startPoint y: 656, endPoint x: 825, endPoint y: 469, distance: 196.5
click at [817, 493] on div "To navigate, press the arrow keys." at bounding box center [900, 458] width 1243 height 554
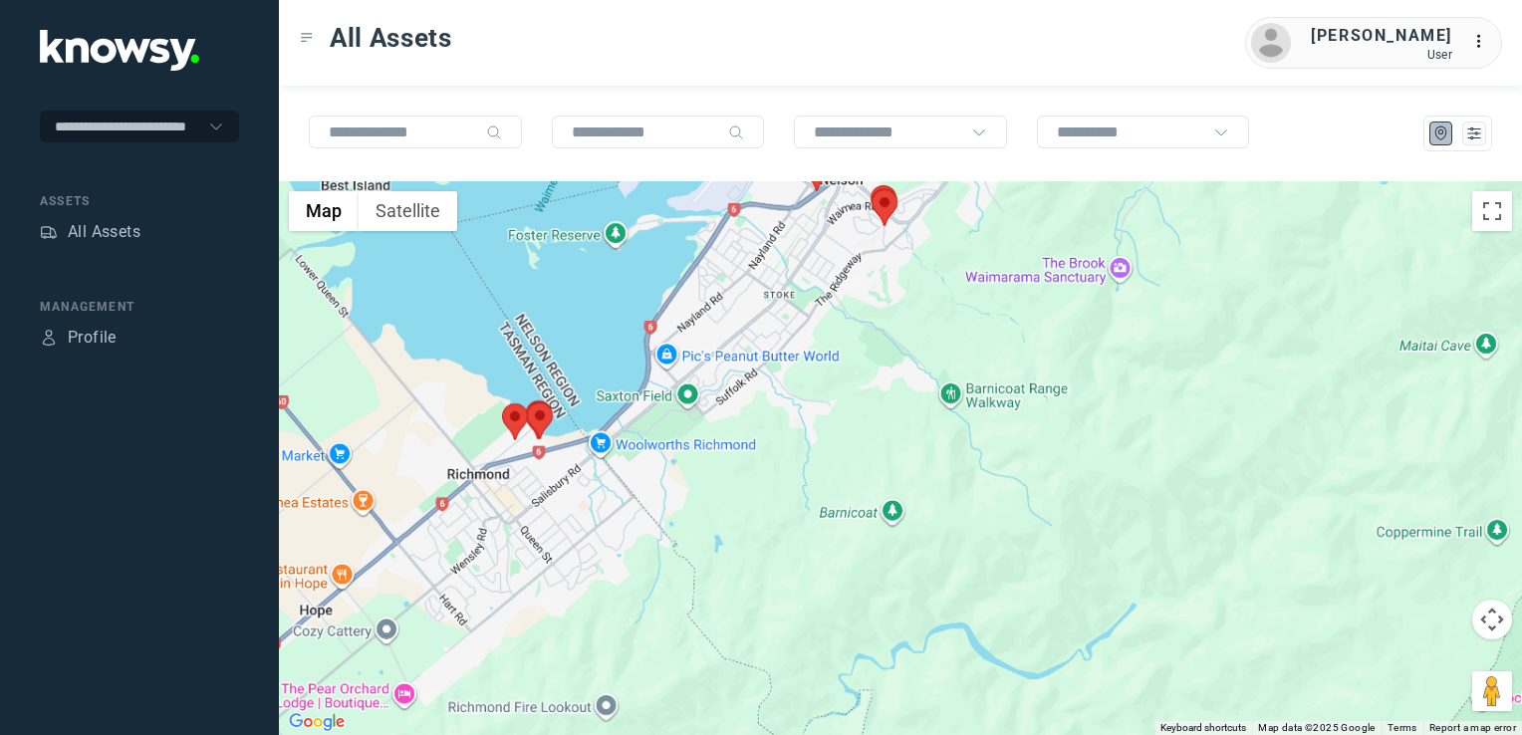
drag, startPoint x: 829, startPoint y: 449, endPoint x: 761, endPoint y: 600, distance: 164.9
click at [761, 600] on div at bounding box center [900, 458] width 1243 height 554
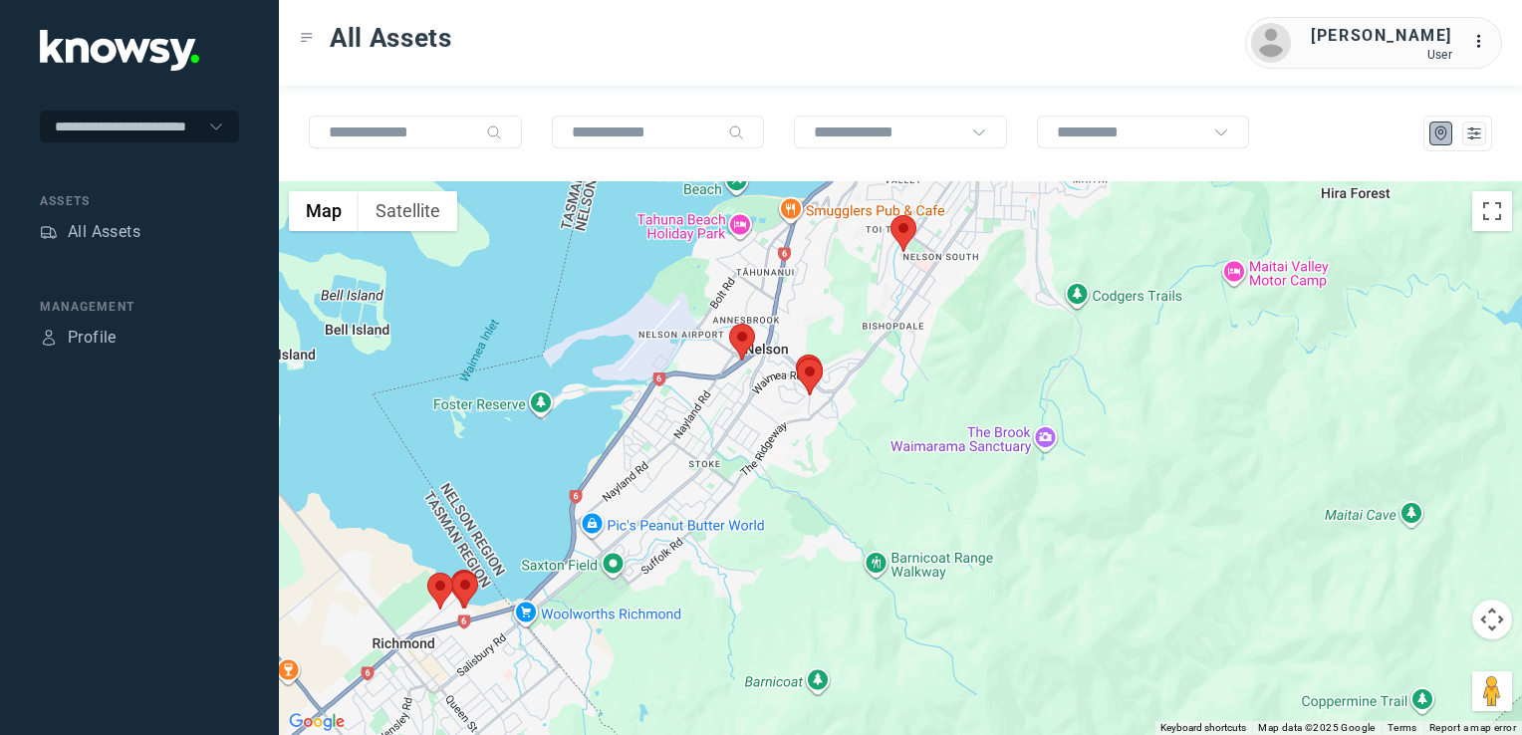
drag, startPoint x: 650, startPoint y: 728, endPoint x: 641, endPoint y: 749, distance: 22.8
click at [641, 734] on html "**********" at bounding box center [761, 367] width 1522 height 735
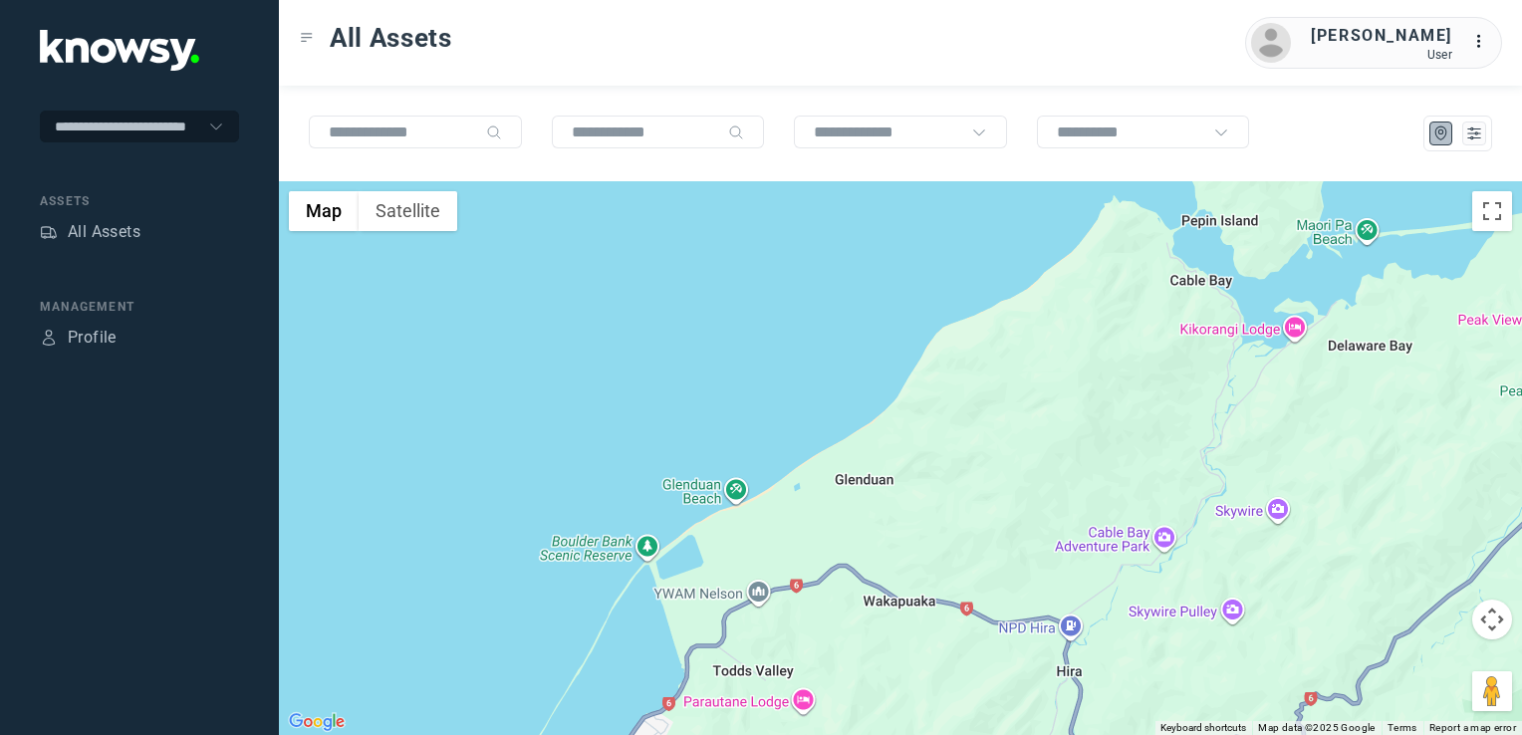
drag, startPoint x: 760, startPoint y: 643, endPoint x: 838, endPoint y: 512, distance: 152.7
click at [809, 546] on div at bounding box center [900, 458] width 1243 height 554
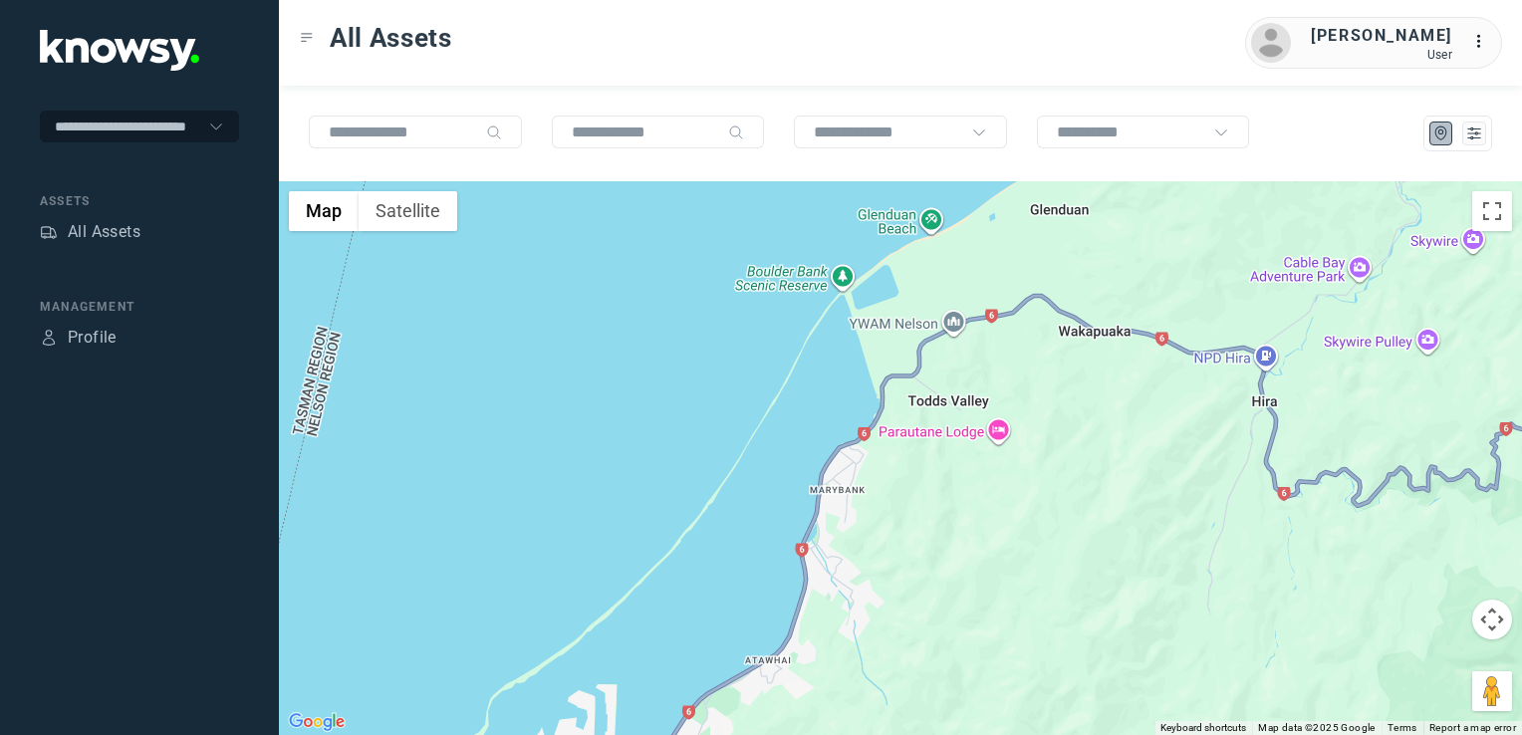
drag, startPoint x: 912, startPoint y: 496, endPoint x: 941, endPoint y: 462, distance: 44.5
click at [923, 482] on div at bounding box center [900, 458] width 1243 height 554
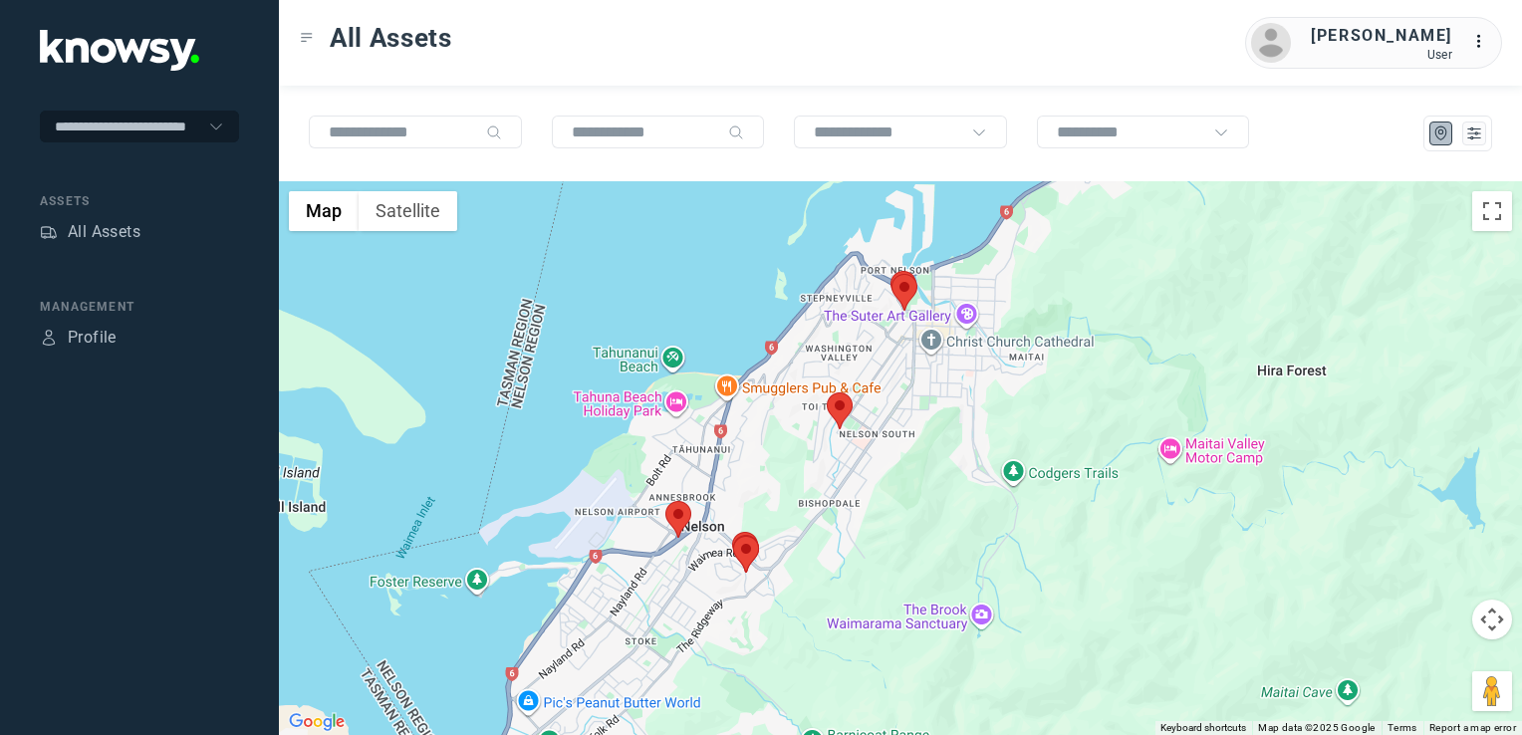
click at [916, 544] on div at bounding box center [900, 458] width 1243 height 554
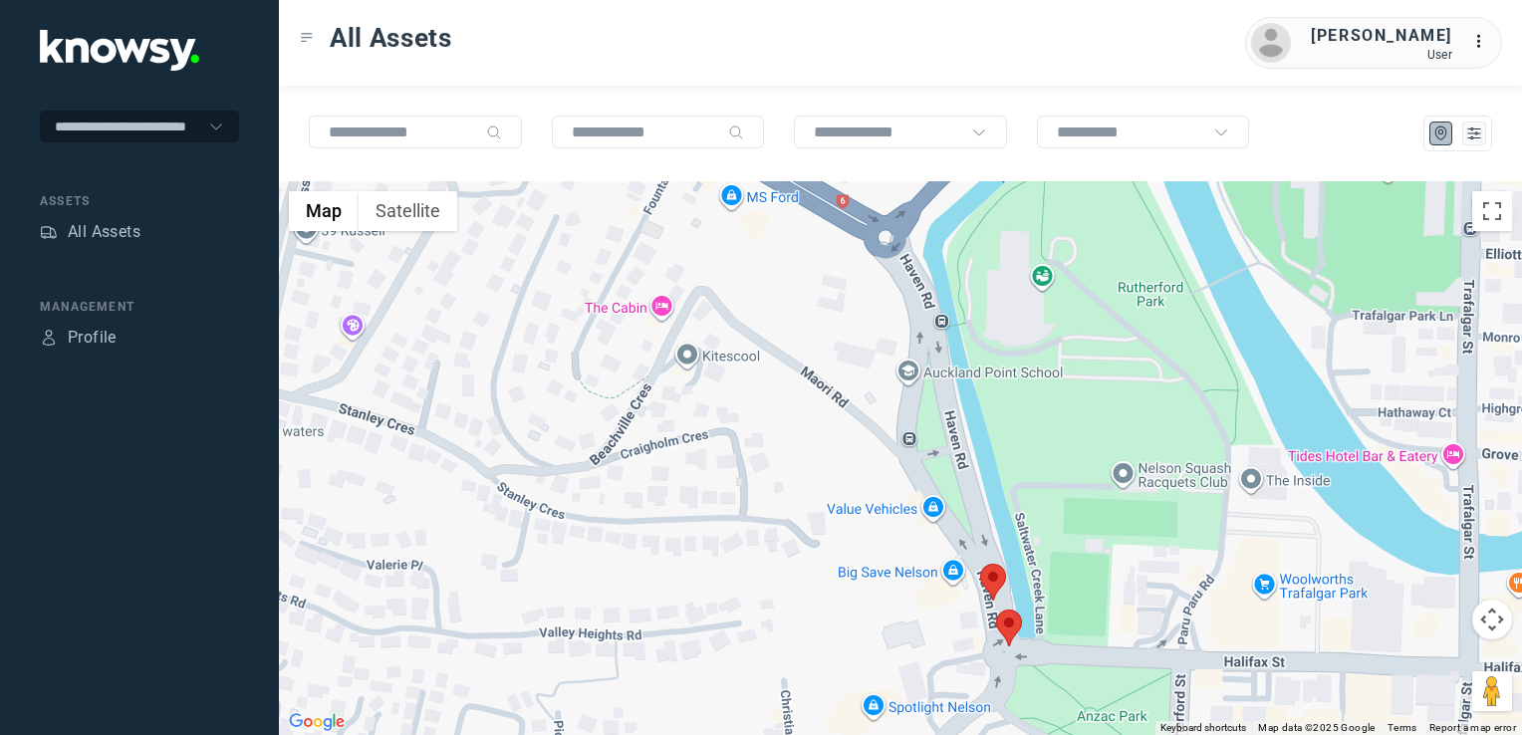
click at [1000, 582] on img at bounding box center [993, 582] width 26 height 37
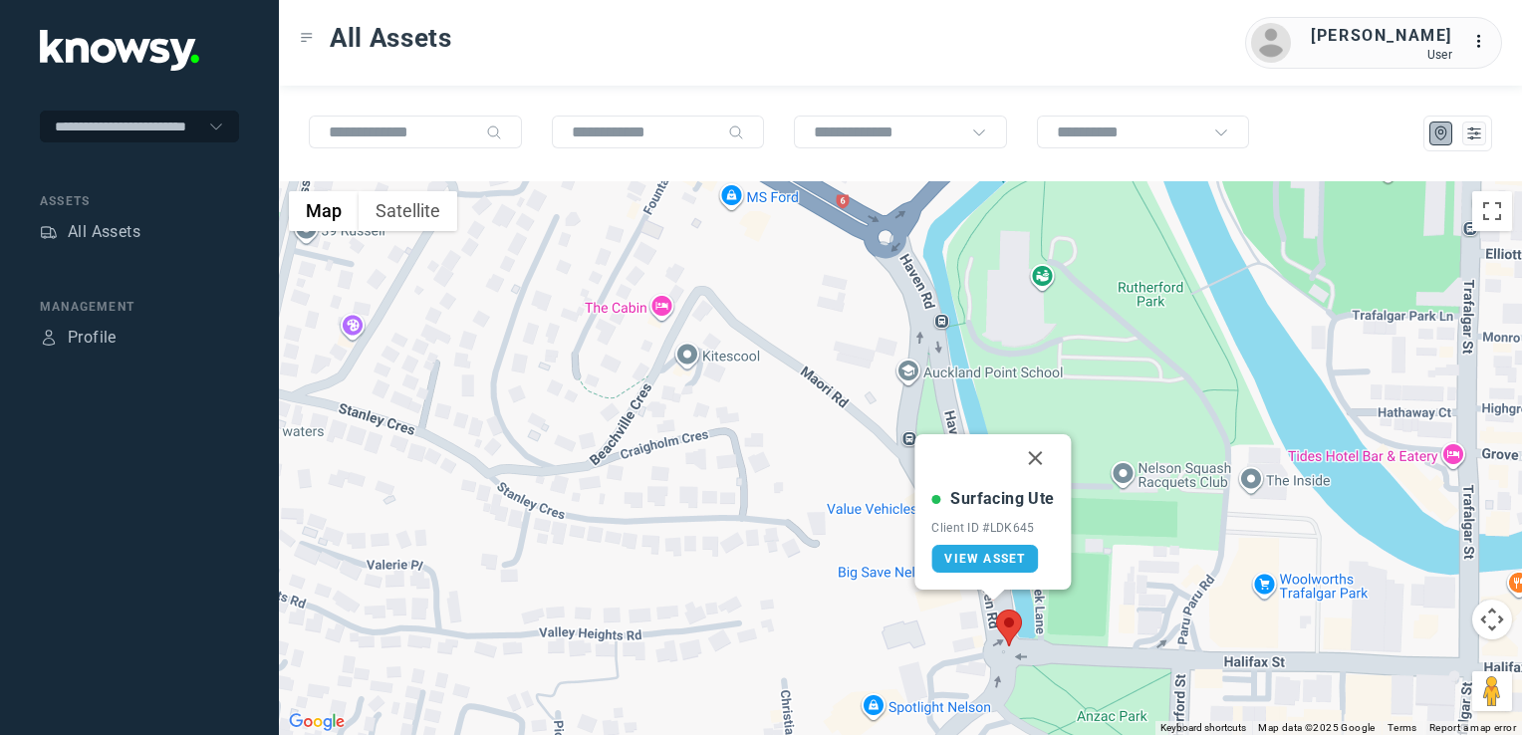
click at [1016, 634] on img at bounding box center [1009, 627] width 26 height 37
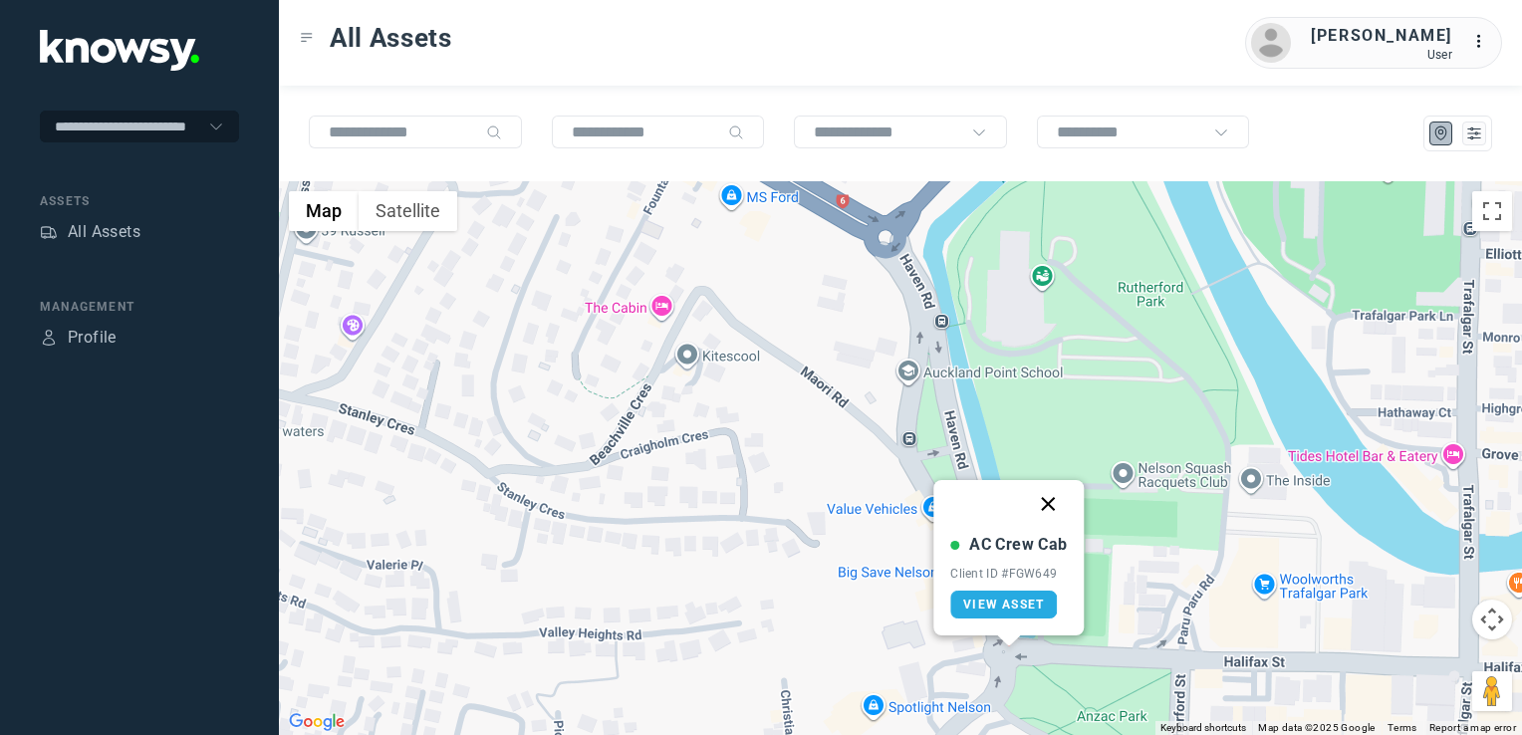
click at [1044, 509] on button "Close" at bounding box center [1049, 504] width 48 height 48
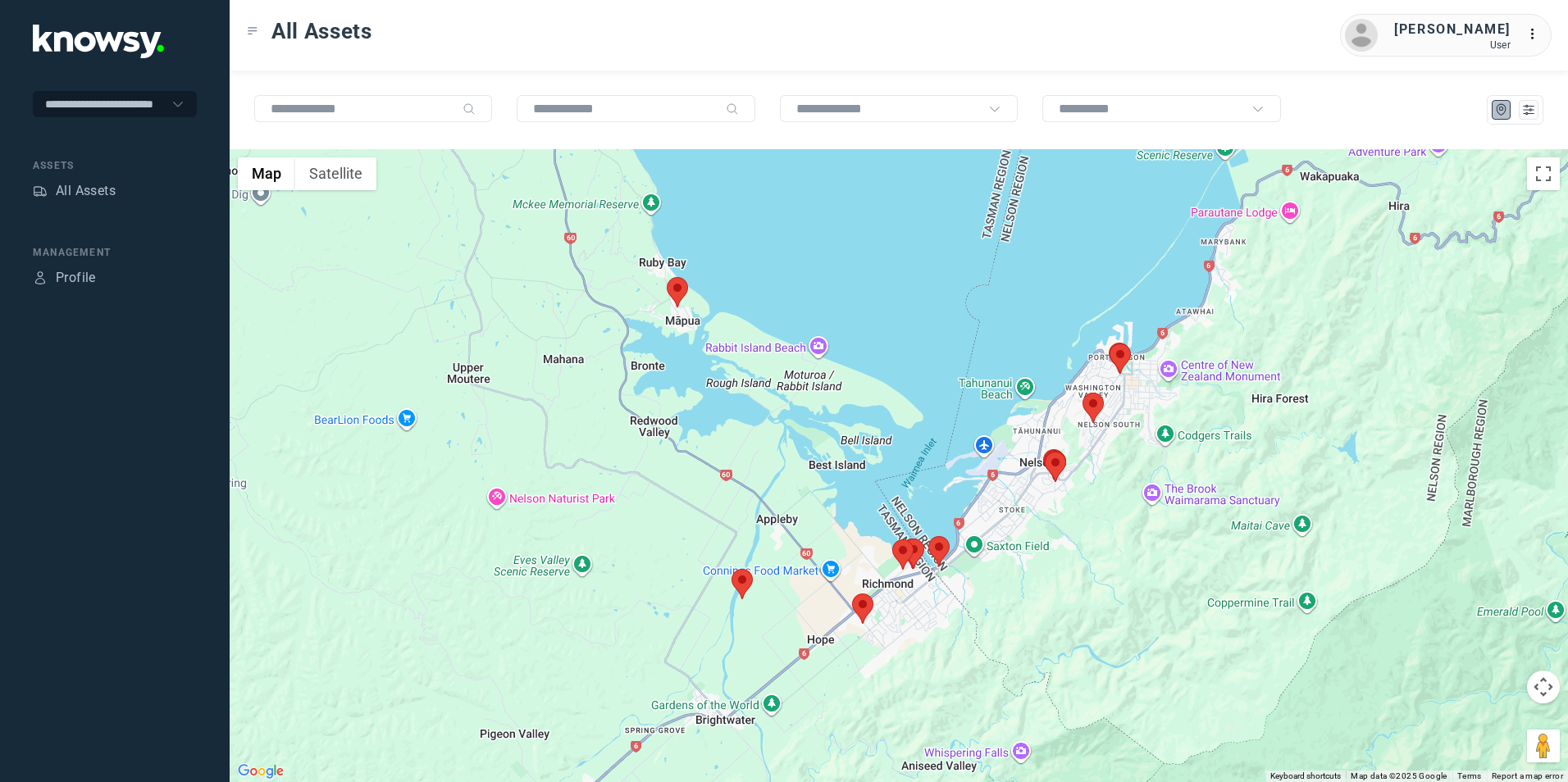
click at [674, 289] on img at bounding box center [678, 292] width 21 height 30
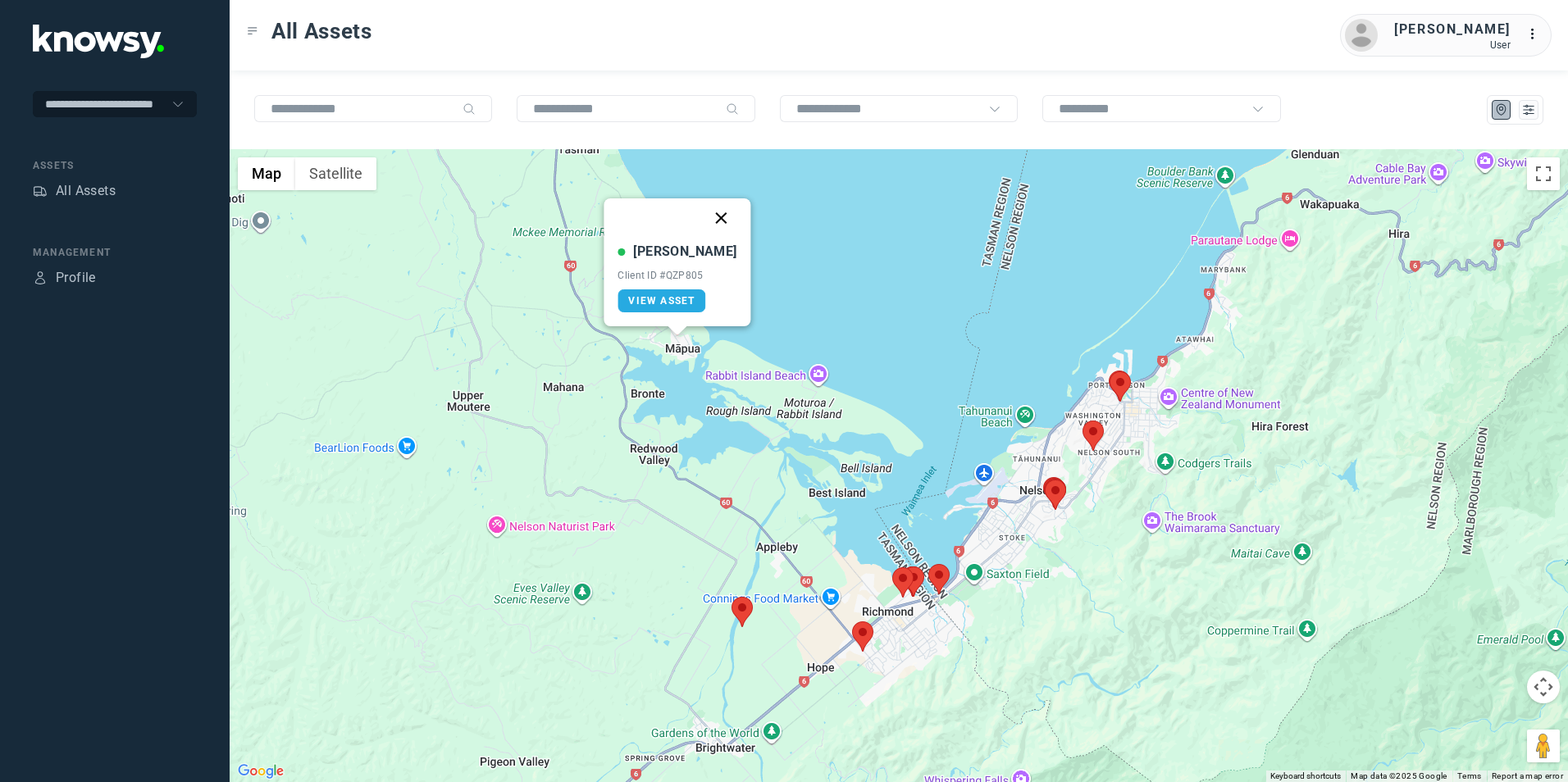
click at [704, 222] on button "Close" at bounding box center [721, 218] width 40 height 40
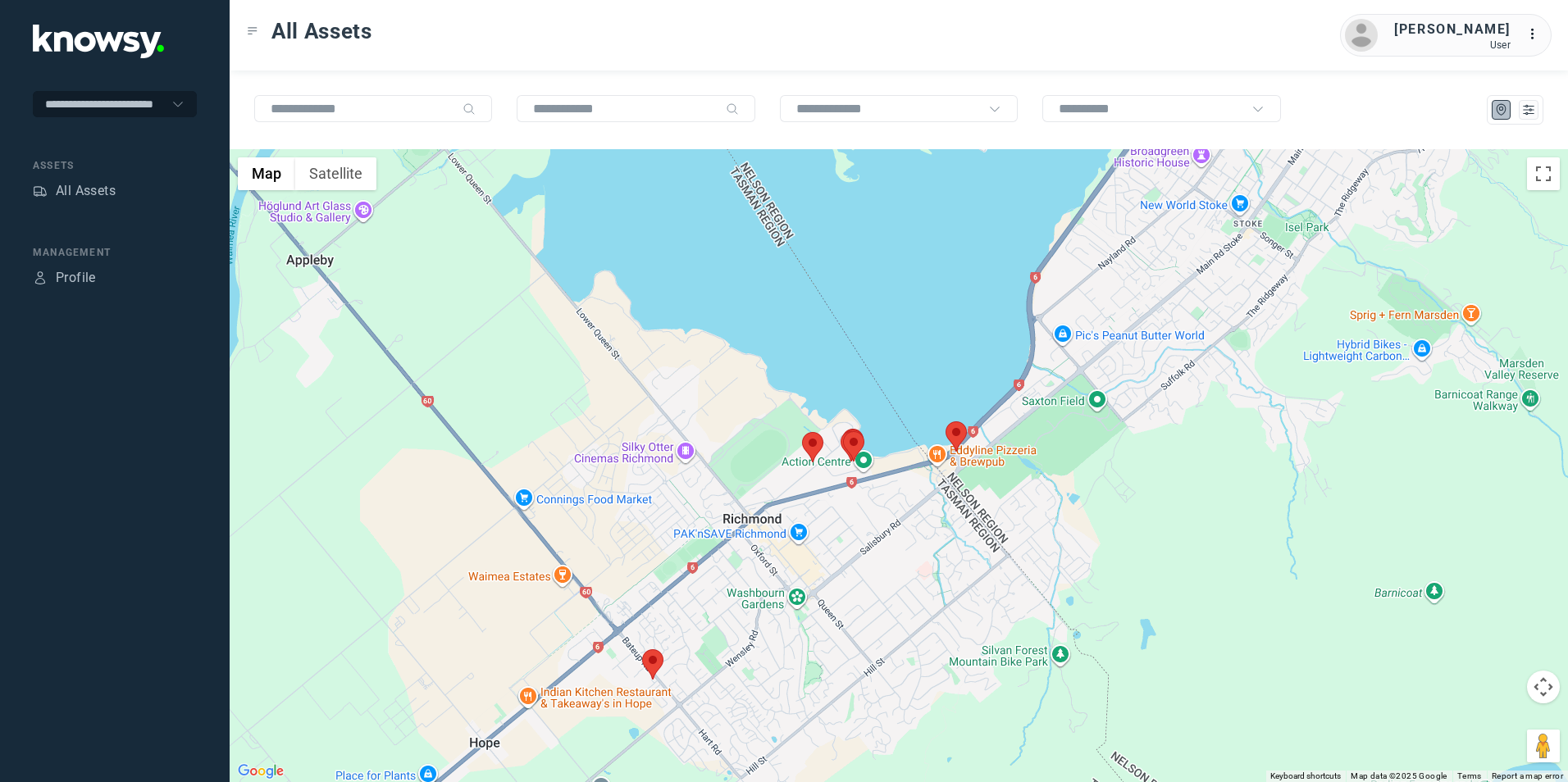
click at [653, 657] on img at bounding box center [653, 664] width 21 height 30
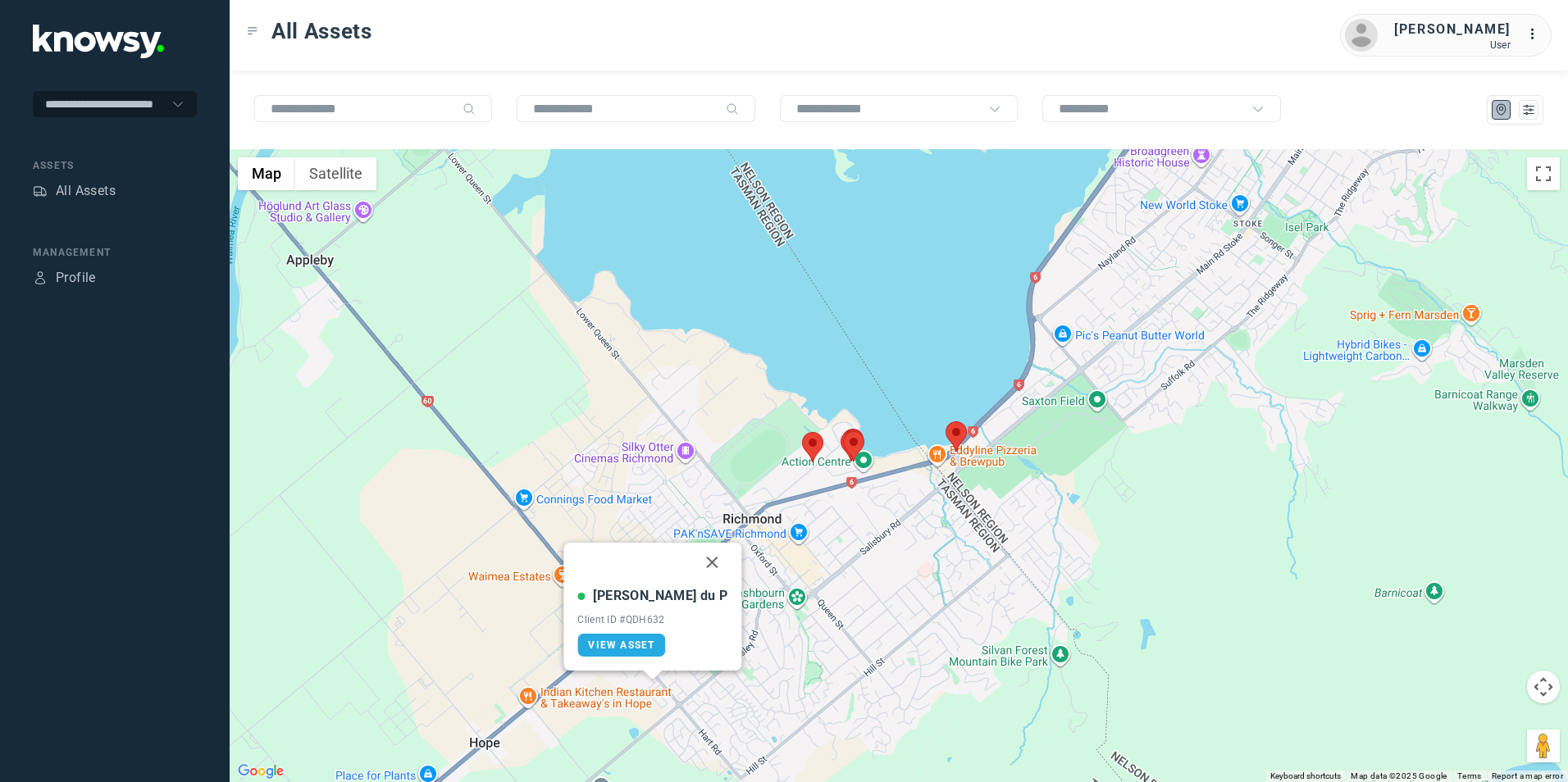
click at [693, 568] on button "Close" at bounding box center [713, 562] width 40 height 40
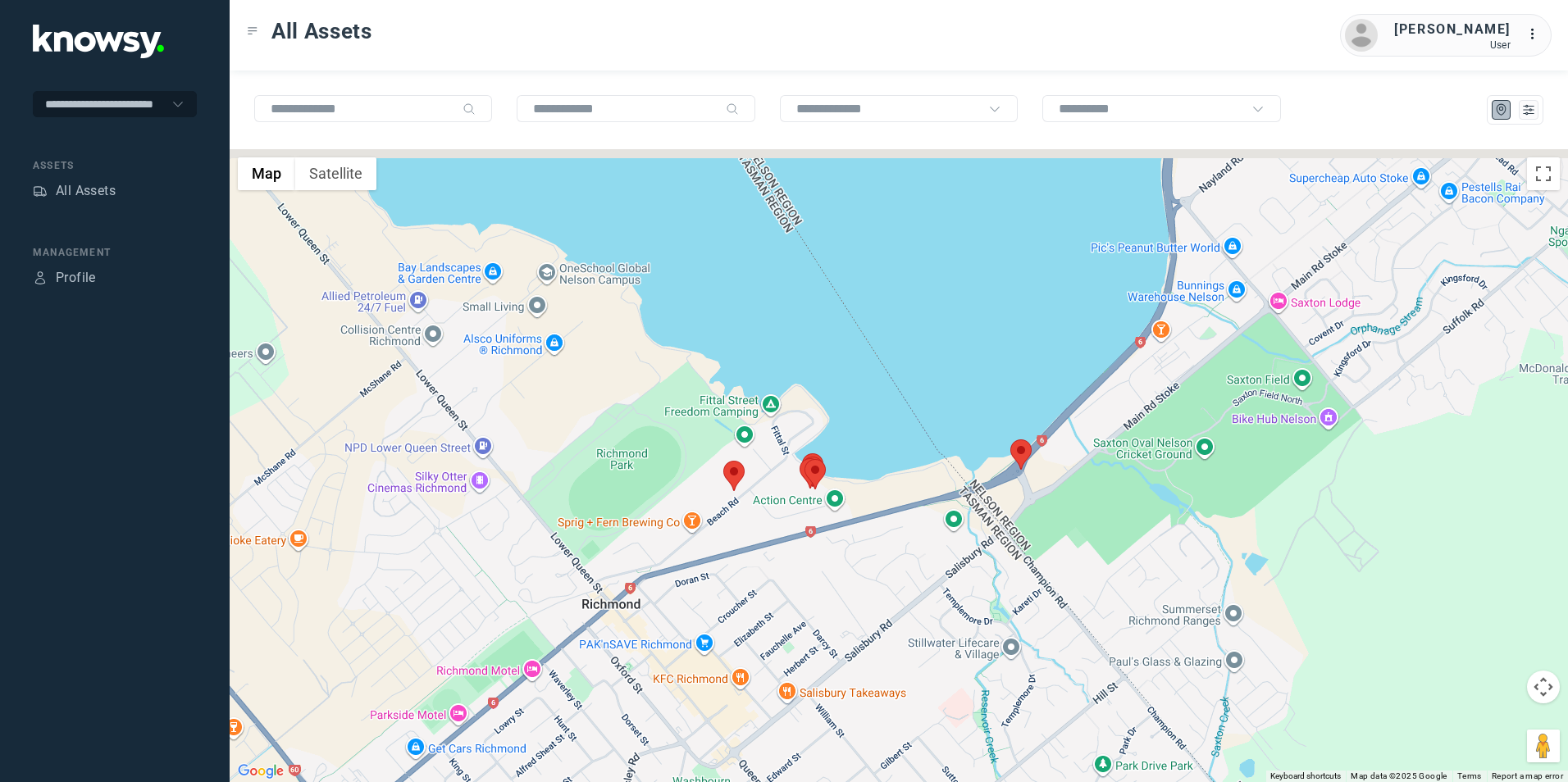
drag, startPoint x: 1006, startPoint y: 514, endPoint x: 804, endPoint y: 607, distance: 222.4
click at [805, 607] on div "To navigate, press the arrow keys." at bounding box center [898, 465] width 1338 height 633
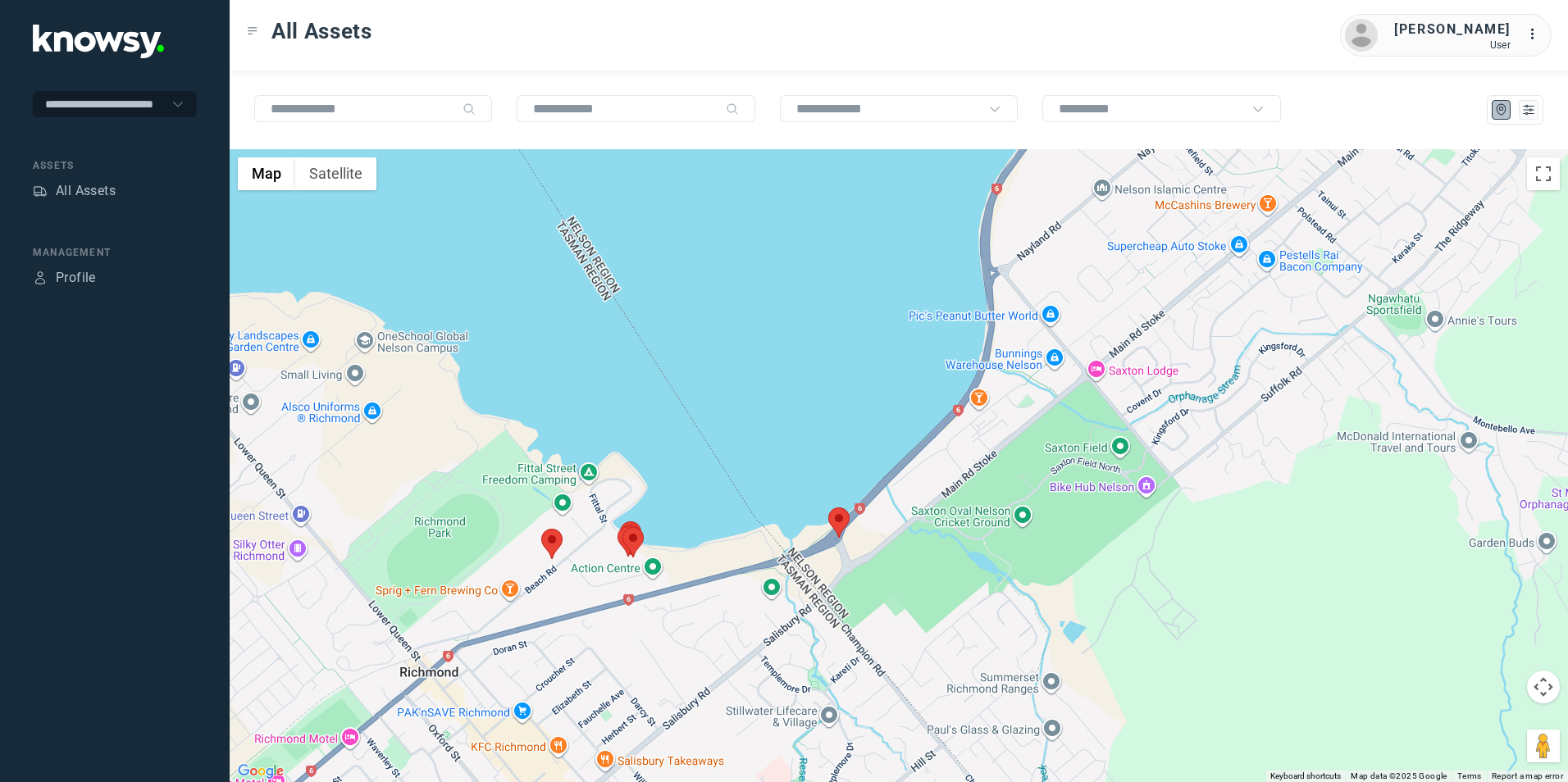
click at [844, 520] on img at bounding box center [839, 522] width 21 height 30
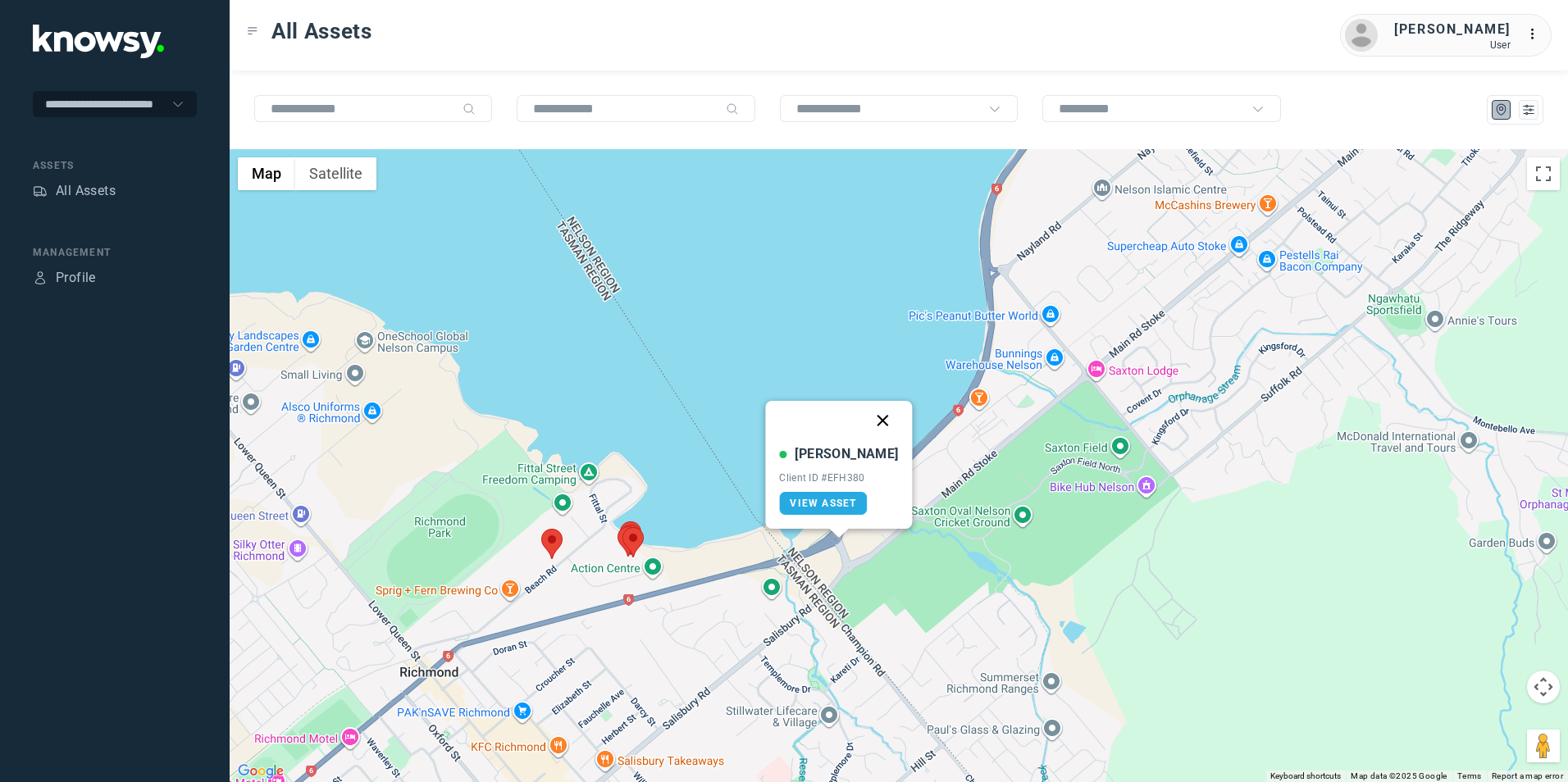
click at [872, 420] on button "Close" at bounding box center [884, 421] width 40 height 40
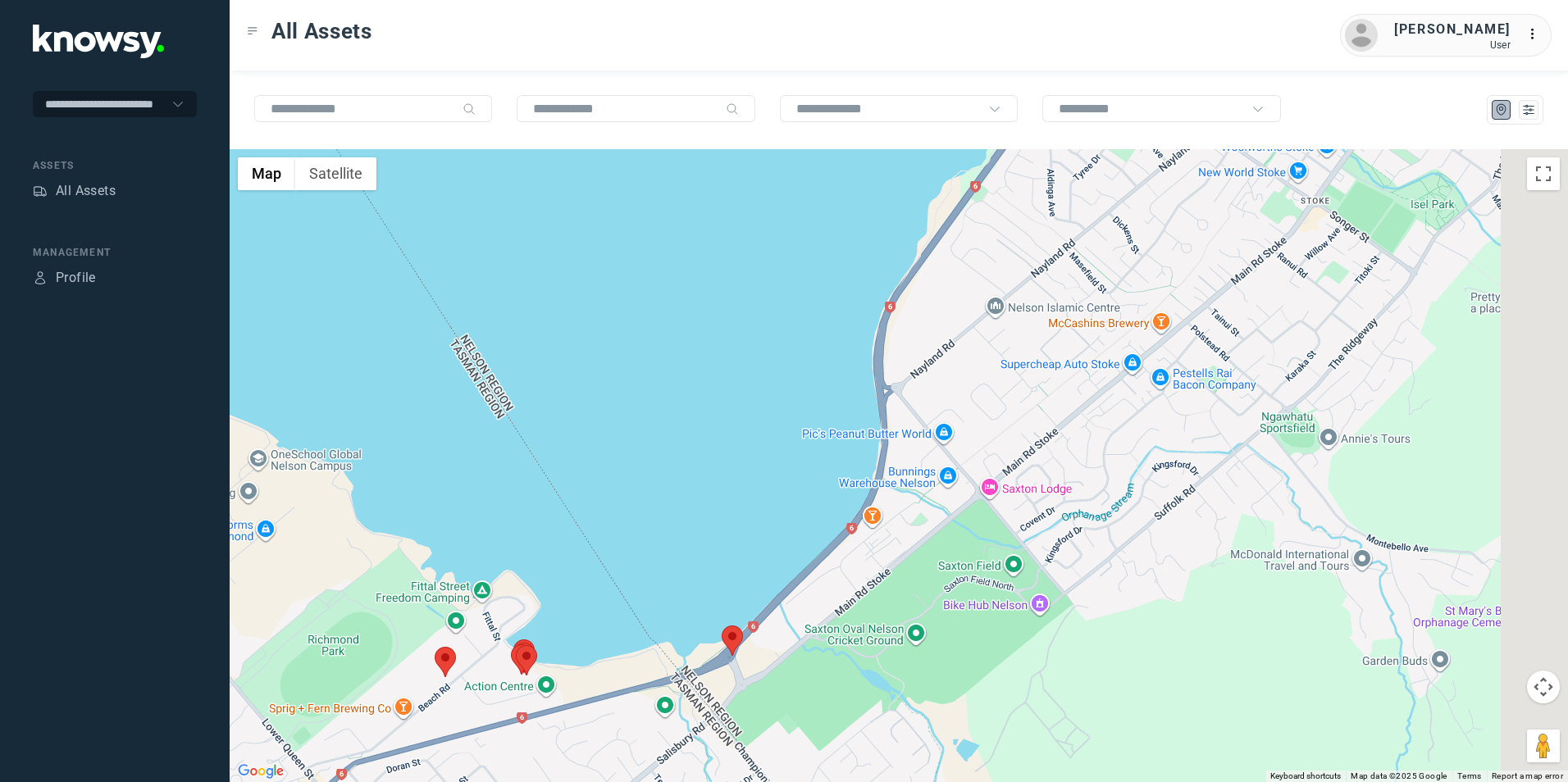
drag, startPoint x: 1086, startPoint y: 375, endPoint x: 889, endPoint y: 564, distance: 273.0
click at [934, 523] on div "To navigate, press the arrow keys." at bounding box center [898, 465] width 1338 height 633
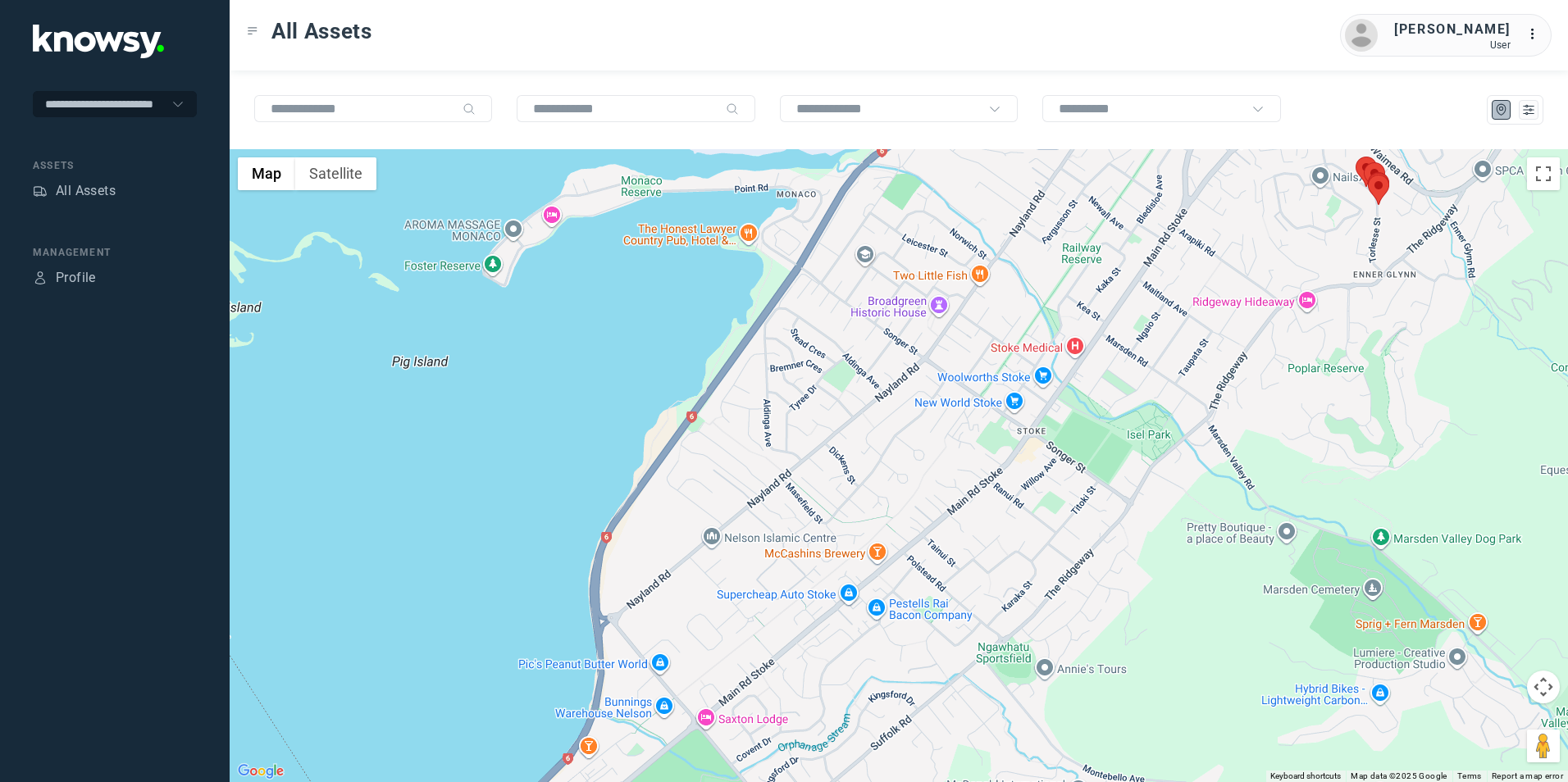
drag, startPoint x: 994, startPoint y: 400, endPoint x: 934, endPoint y: 502, distance: 118.3
click at [949, 492] on div at bounding box center [898, 465] width 1338 height 633
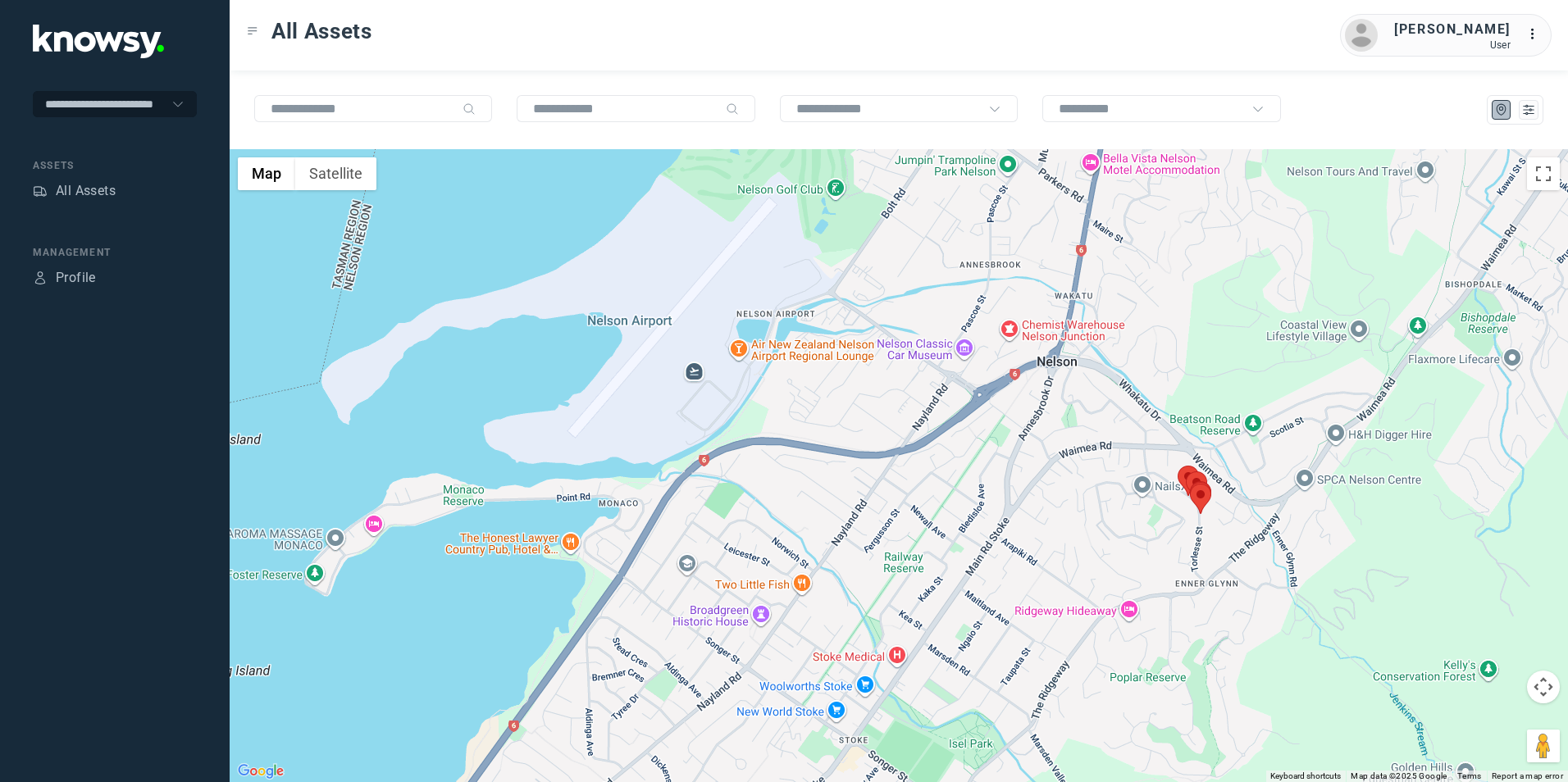
drag, startPoint x: 1113, startPoint y: 423, endPoint x: 1028, endPoint y: 505, distance: 118.1
click at [1029, 503] on div at bounding box center [898, 465] width 1338 height 633
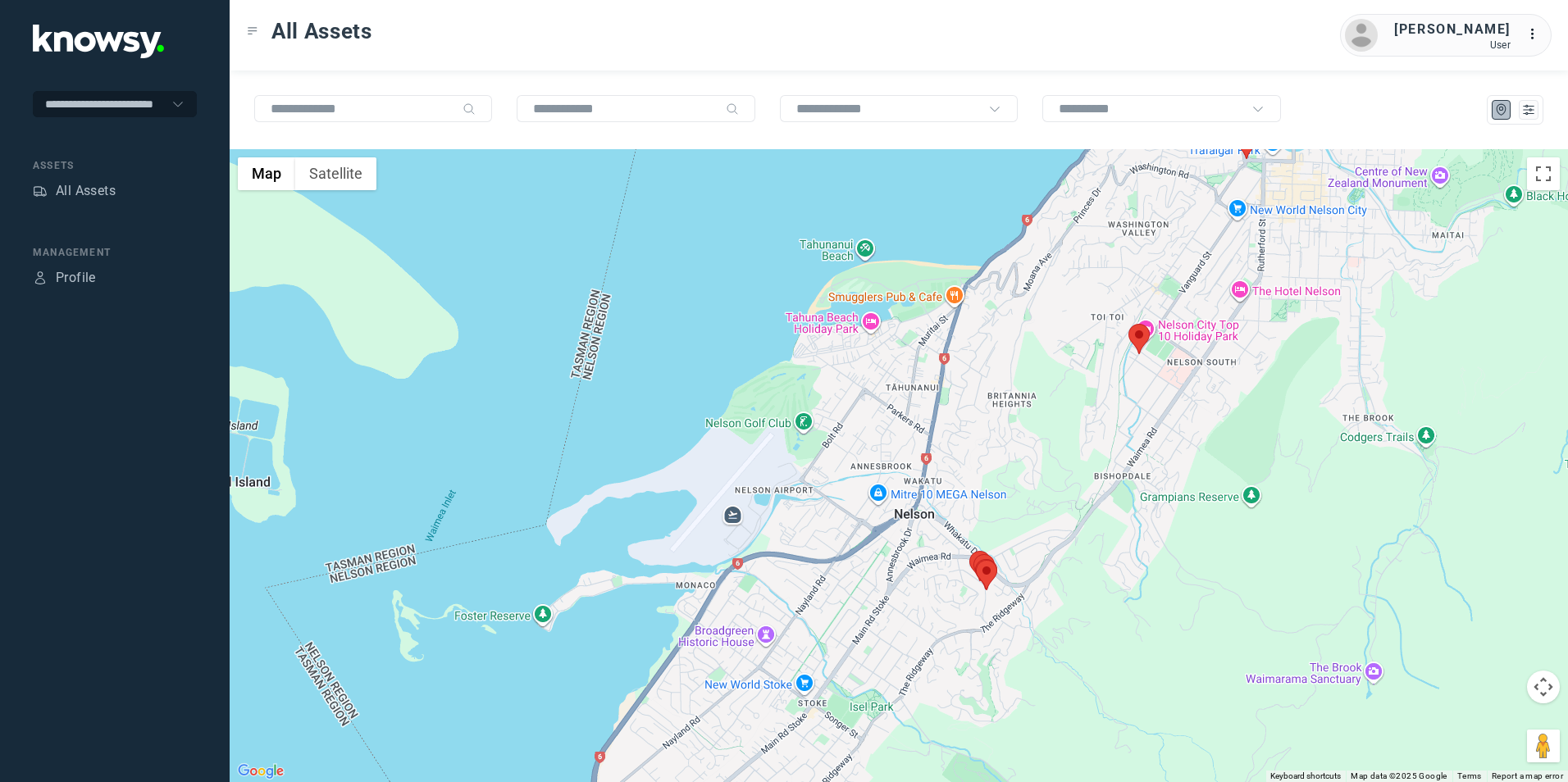
drag, startPoint x: 1019, startPoint y: 449, endPoint x: 996, endPoint y: 487, distance: 44.4
click at [996, 487] on div at bounding box center [898, 465] width 1338 height 633
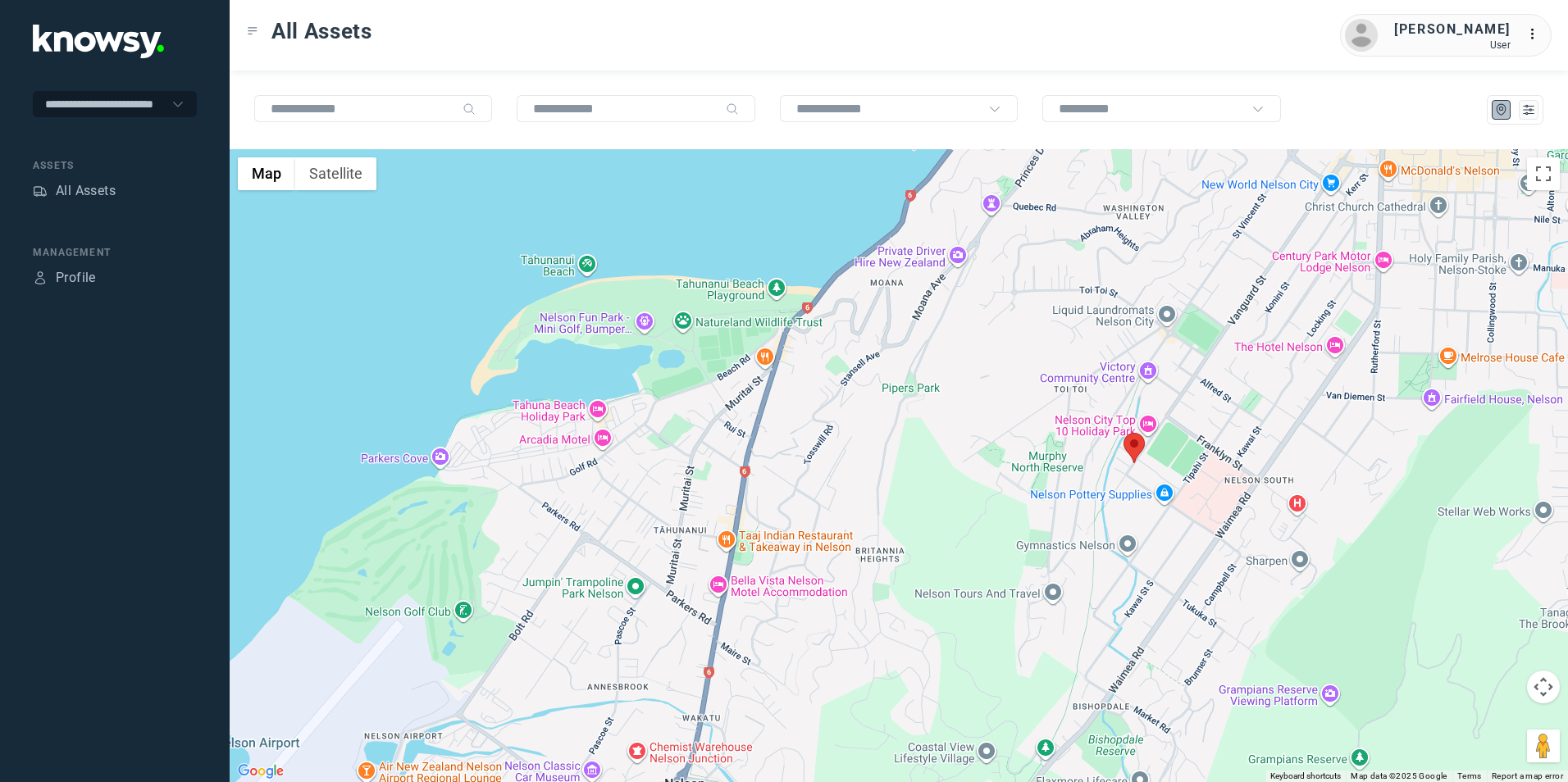
click at [1134, 449] on img at bounding box center [1134, 448] width 21 height 30
click at [1162, 347] on button "Close" at bounding box center [1178, 346] width 40 height 40
drag, startPoint x: 1181, startPoint y: 356, endPoint x: 1074, endPoint y: 508, distance: 185.9
click at [1097, 481] on div "To navigate, press the arrow keys." at bounding box center [898, 465] width 1338 height 633
